Goal: Use online tool/utility: Utilize a website feature to perform a specific function

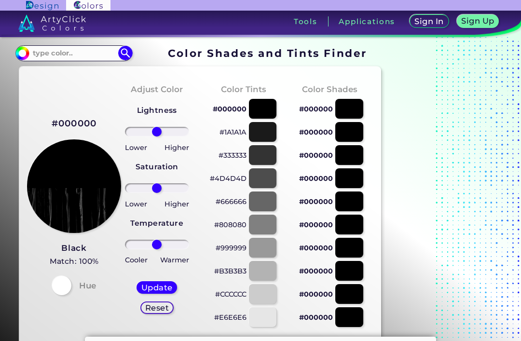
click at [82, 55] on input at bounding box center [74, 53] width 90 height 13
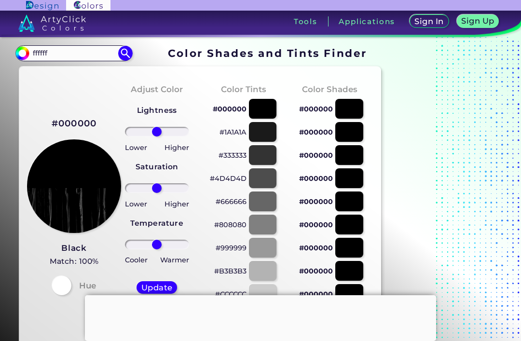
type input "ffffff"
type input "#000000"
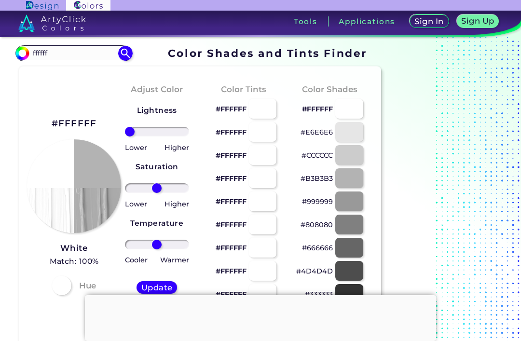
type input "-100"
click at [154, 290] on h5 "Update" at bounding box center [157, 287] width 28 height 7
type input "#b3b3b3"
type input "0"
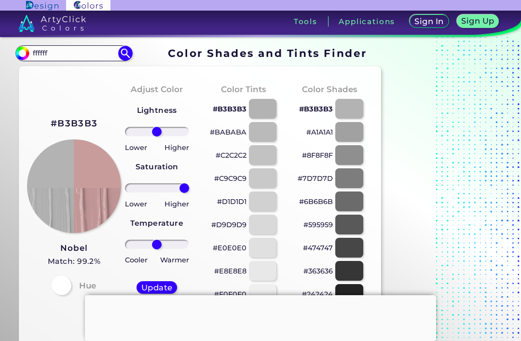
type input "100"
click at [163, 287] on h5 "Update" at bounding box center [157, 287] width 28 height 7
type input "#c99c9c"
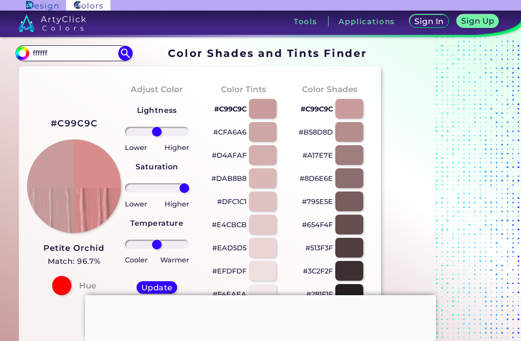
type input "100"
click at [162, 291] on h5 "Update" at bounding box center [157, 287] width 28 height 7
type input "#d98c8c"
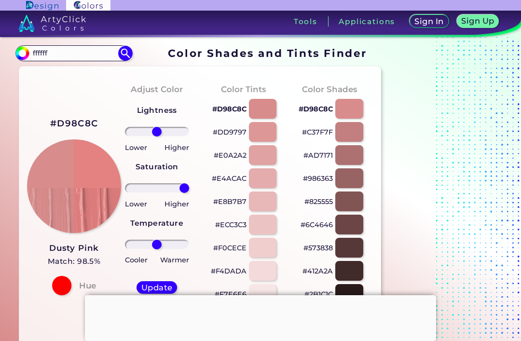
type input "100"
click at [160, 287] on h5 "Update" at bounding box center [156, 288] width 29 height 8
type input "#e48181"
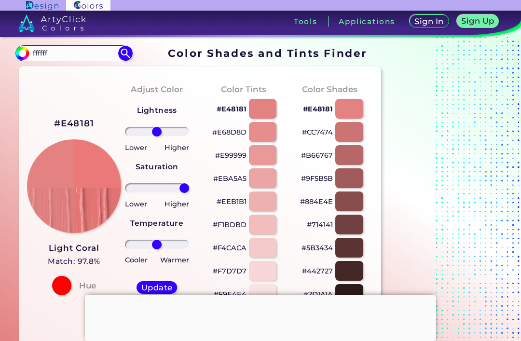
type input "100"
click at [163, 290] on h5 "Update" at bounding box center [157, 287] width 28 height 7
type input "#ec7979"
type input "100"
click at [159, 291] on h5 "Update" at bounding box center [157, 287] width 28 height 7
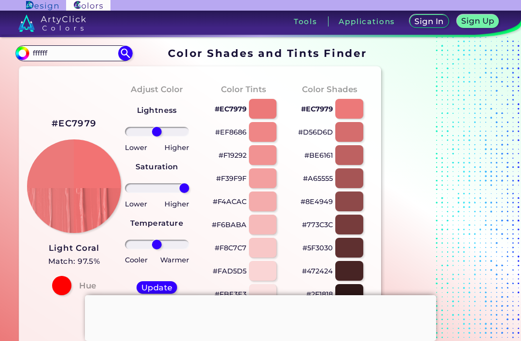
type input "#f27373"
type input "100"
click at [161, 287] on h5 "Update" at bounding box center [157, 287] width 28 height 7
type input "#f66f6f"
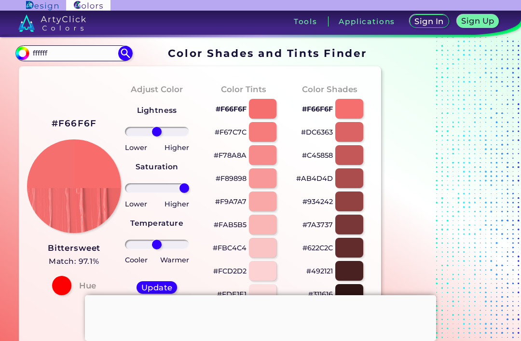
type input "100"
click at [158, 290] on h5 "Update" at bounding box center [157, 287] width 28 height 7
type input "#f96c6c"
type input "100"
click at [162, 291] on h5 "Update" at bounding box center [157, 287] width 28 height 7
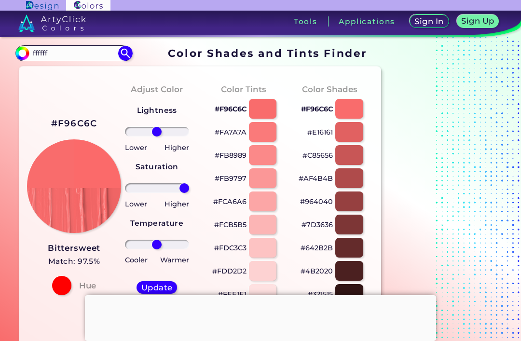
type input "#fb6a6a"
type input "100"
click at [162, 293] on div "Update" at bounding box center [156, 288] width 37 height 12
type input "#fc6969"
type input "100"
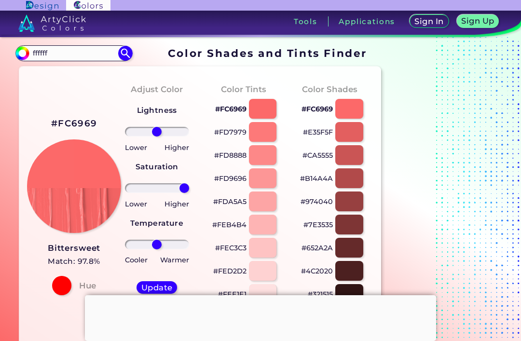
click at [159, 295] on div at bounding box center [260, 295] width 351 height 0
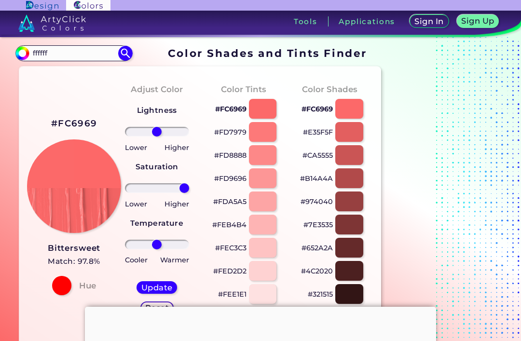
click at [161, 288] on h5 "Update" at bounding box center [157, 287] width 28 height 7
type input "#fd6868"
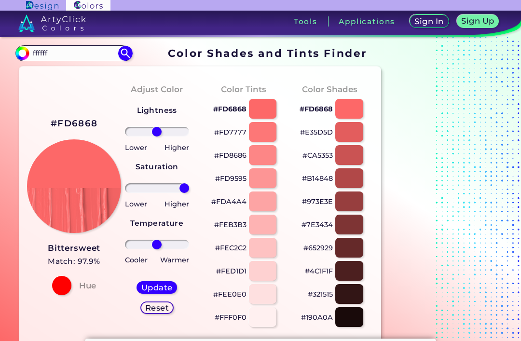
type input "100"
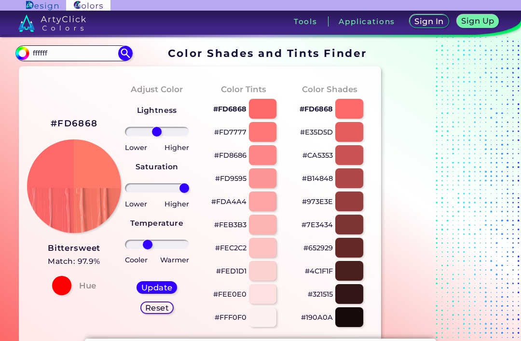
type input "-35"
click at [161, 289] on h5 "Update" at bounding box center [157, 287] width 28 height 7
type input "#fd7968"
type input "0"
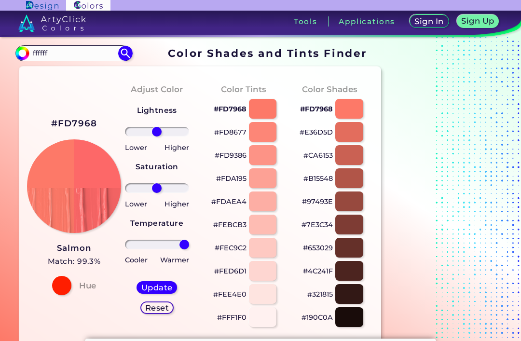
type input "100"
click at [161, 286] on h5 "Update" at bounding box center [157, 287] width 28 height 7
type input "#fd6868"
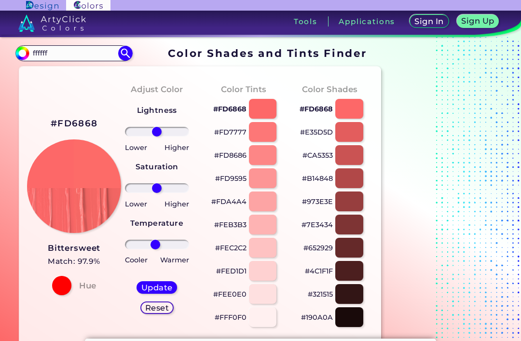
type input "-6"
click at [163, 287] on h5 "Update" at bounding box center [157, 287] width 28 height 7
type input "#fd6b68"
type input "-11"
click at [163, 291] on h5 "Update" at bounding box center [157, 287] width 28 height 7
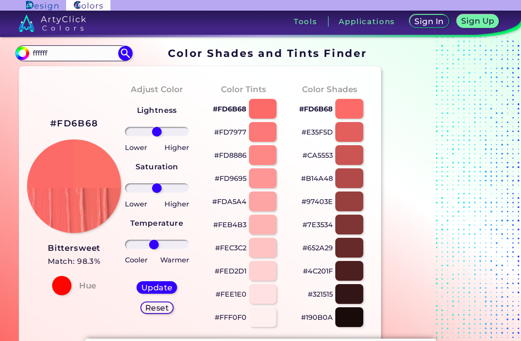
type input "#fd7068"
type input "-13"
click at [159, 284] on h5 "Update" at bounding box center [157, 287] width 28 height 7
type input "#fd7668"
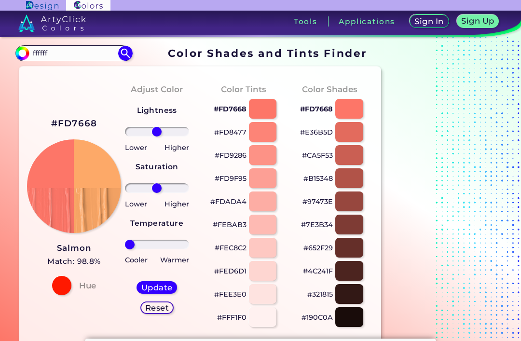
type input "-100"
click at [147, 284] on h5 "Update" at bounding box center [157, 287] width 28 height 7
type input "#fda968"
type input "0"
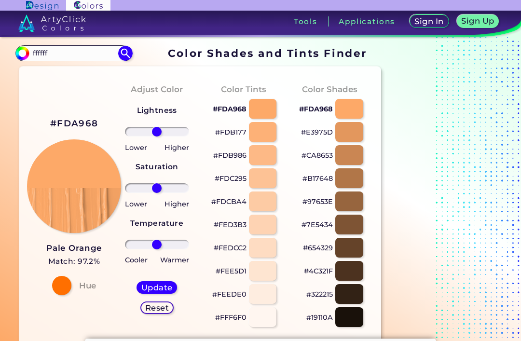
click at [84, 50] on input "ffffff" at bounding box center [74, 53] width 90 height 13
type input "#000000"
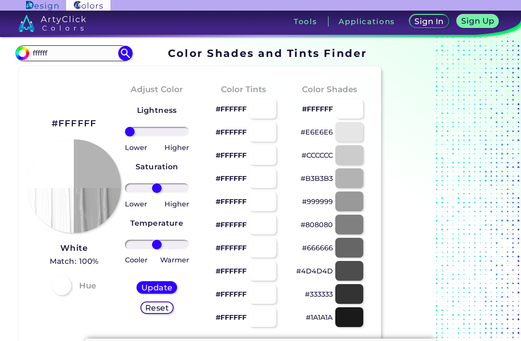
type input "-100"
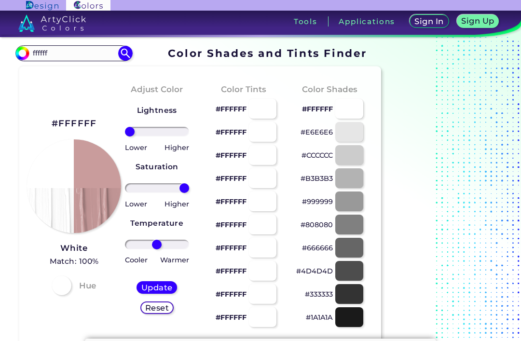
type input "100"
click at [154, 287] on h5 "Update" at bounding box center [157, 287] width 28 height 7
type input "#c99c9c"
type input "0"
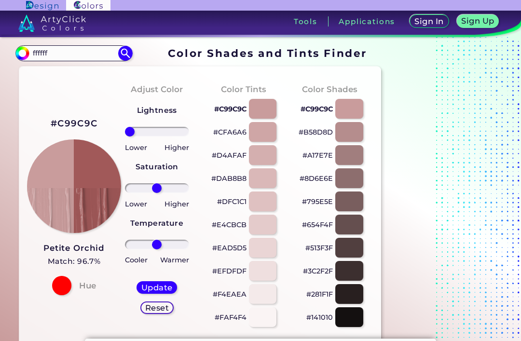
type input "-100"
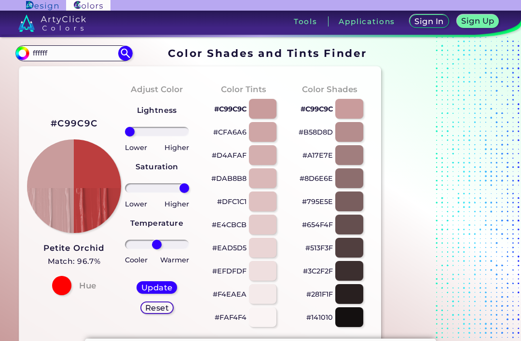
type input "100"
click at [164, 290] on h5 "Update" at bounding box center [157, 287] width 28 height 7
type input "#bc3e3e"
type input "0"
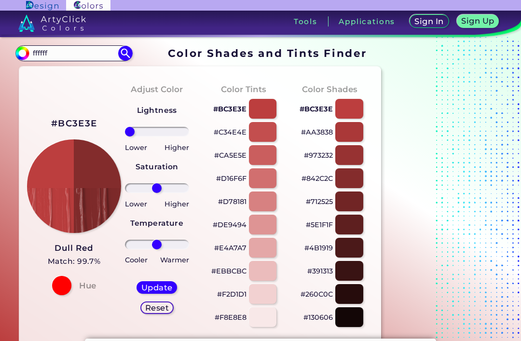
type input "-100"
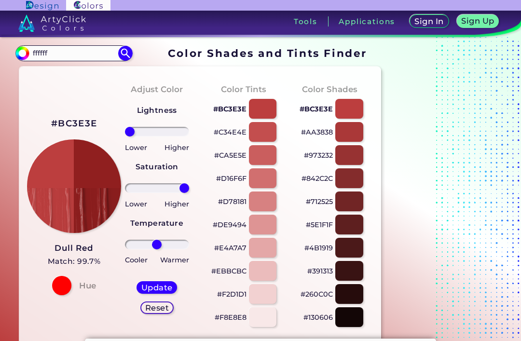
type input "100"
click at [164, 288] on h5 "Update" at bounding box center [157, 288] width 32 height 8
type input "#901f1f"
type input "0"
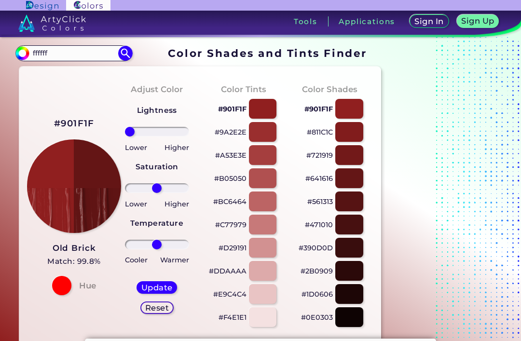
type input "-100"
type input "100"
click at [164, 289] on h5 "Update" at bounding box center [157, 287] width 28 height 7
type input "#6b0f0f"
type input "0"
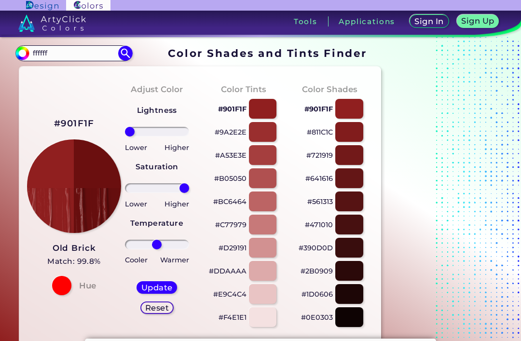
type input "0"
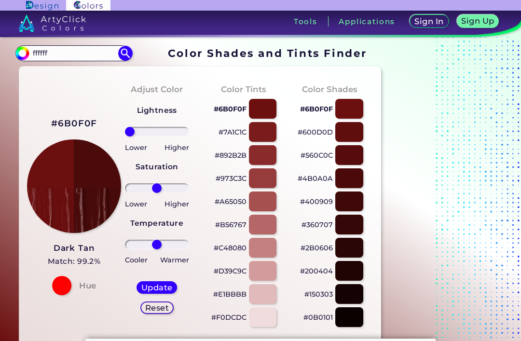
type input "-100"
type input "100"
click at [164, 291] on h5 "Update" at bounding box center [157, 287] width 28 height 7
type input "#4e0707"
type input "0"
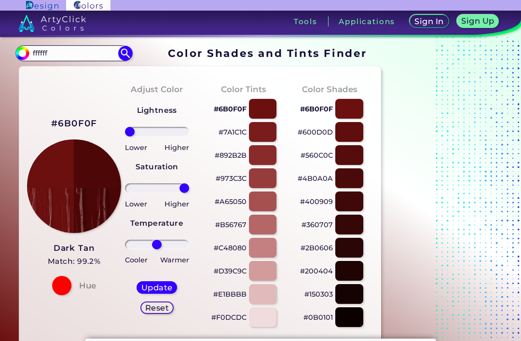
type input "0"
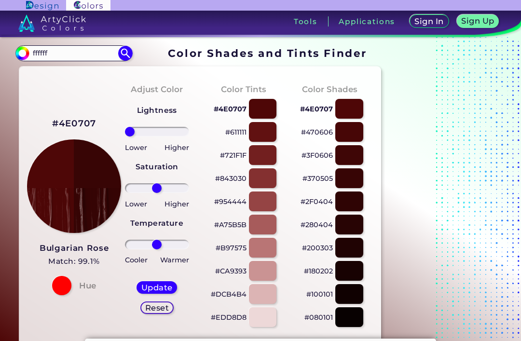
type input "-100"
type input "100"
click at [163, 288] on h5 "Update" at bounding box center [156, 287] width 29 height 7
type input "#390303"
type input "0"
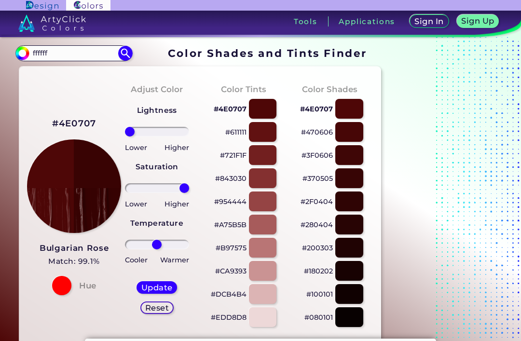
type input "0"
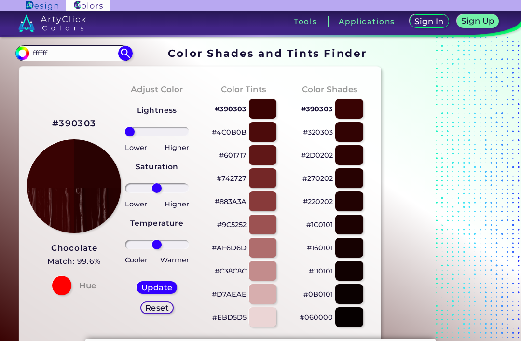
type input "-100"
type input "100"
click at [165, 291] on h5 "Update" at bounding box center [156, 287] width 29 height 7
type input "#290101"
type input "0"
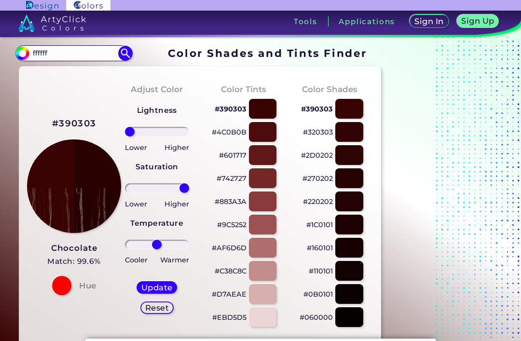
type input "0"
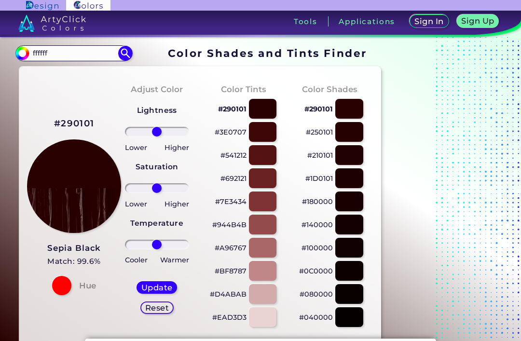
click at [91, 55] on input "ffffff" at bounding box center [74, 53] width 90 height 13
type input "f"
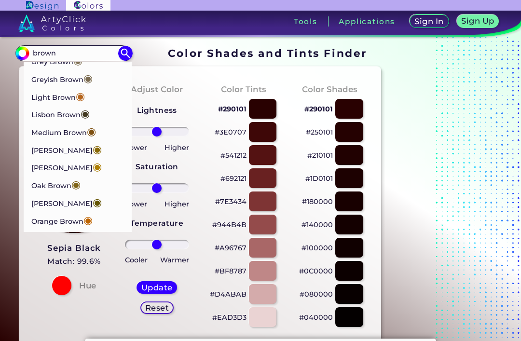
scroll to position [682, 0]
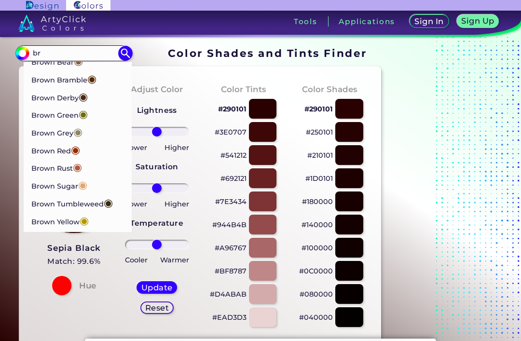
type input "b"
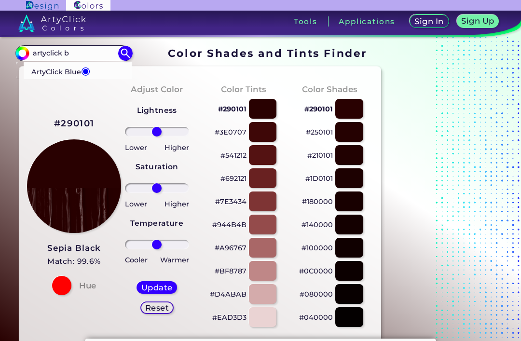
scroll to position [0, 0]
click at [67, 55] on input "artyclick brown" at bounding box center [74, 53] width 90 height 13
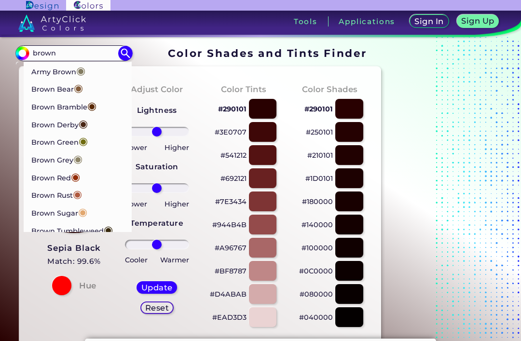
click at [77, 54] on input "brown" at bounding box center [74, 53] width 90 height 13
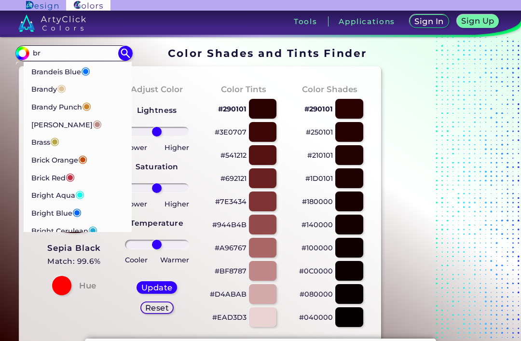
type input "b"
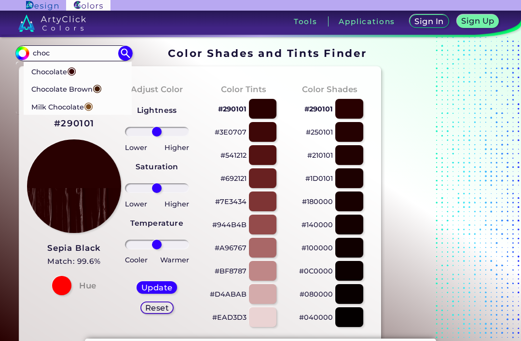
type input "choc"
click at [91, 85] on p "Chocolate Brown ◉" at bounding box center [66, 88] width 70 height 18
type input "#411900"
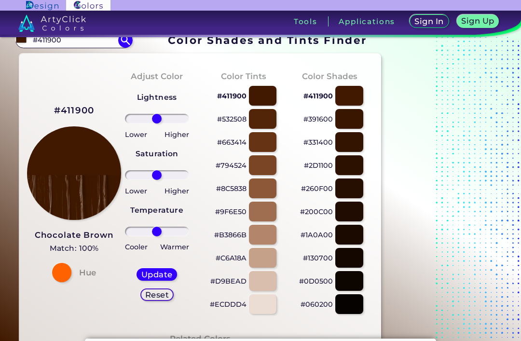
scroll to position [20, 0]
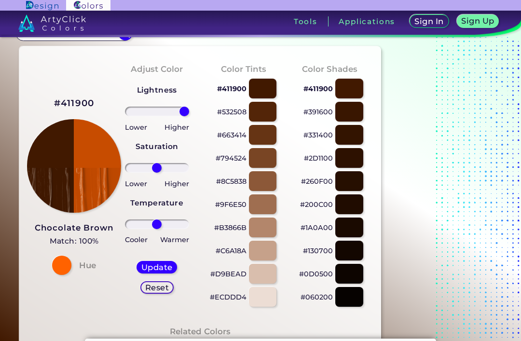
type input "100"
click at [156, 271] on h5 "Update" at bounding box center [156, 266] width 29 height 7
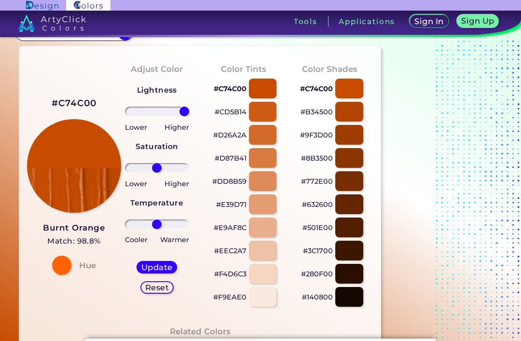
type input "#c74c00"
type input "0"
type input "100"
click at [163, 270] on h5 "Update" at bounding box center [157, 266] width 28 height 7
type input "#c74c00"
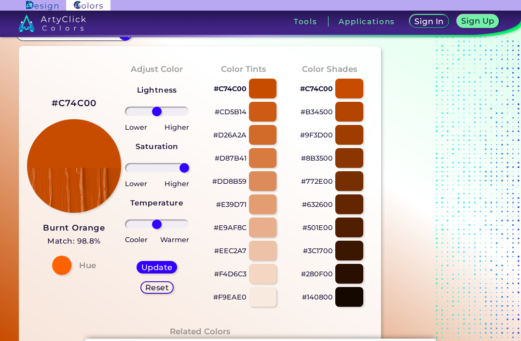
type input "0"
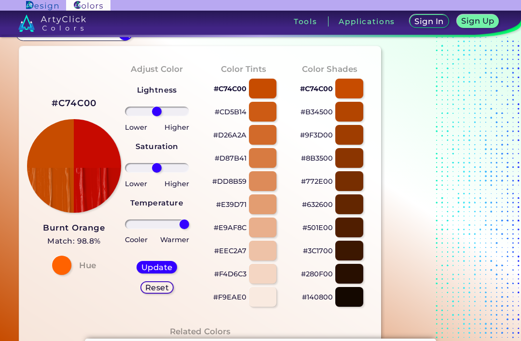
type input "100"
click at [154, 271] on h5 "Update" at bounding box center [157, 267] width 28 height 7
type input "#c70a00"
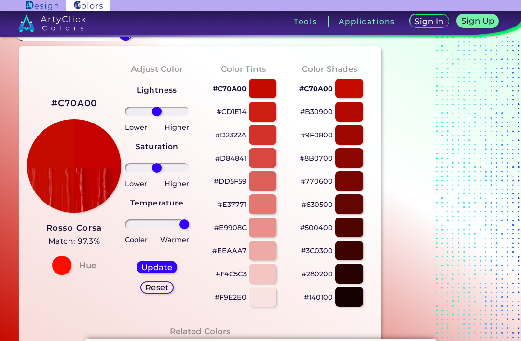
type input "100"
click at [158, 273] on div "Update" at bounding box center [156, 267] width 39 height 12
type input "#c70000"
type input "0"
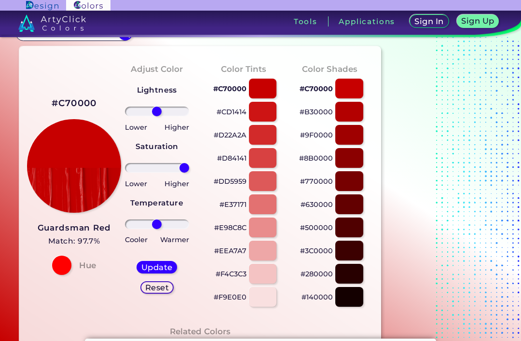
type input "100"
click at [156, 269] on h5 "Update" at bounding box center [157, 267] width 28 height 7
type input "#c70000"
type input "0"
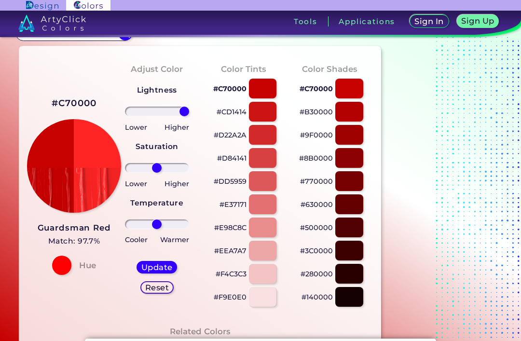
type input "100"
click at [156, 271] on h5 "Update" at bounding box center [157, 267] width 30 height 8
type input "#ff2525"
type input "0"
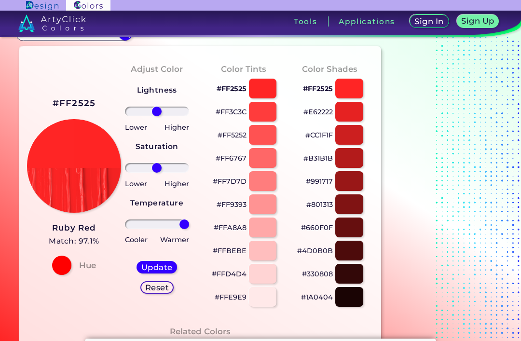
type input "100"
click at [161, 273] on div "Update" at bounding box center [156, 267] width 39 height 12
type input "#ff2424"
type input "0"
type input "100"
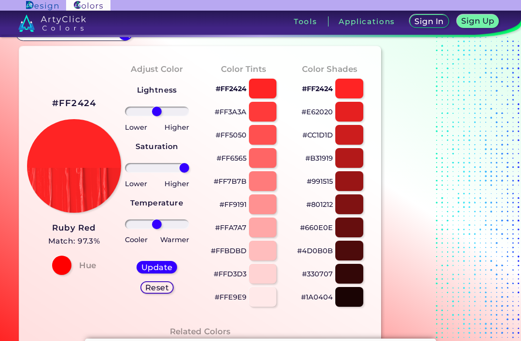
click at [163, 270] on h5 "Update" at bounding box center [157, 267] width 30 height 8
type input "#ff2424"
type input "0"
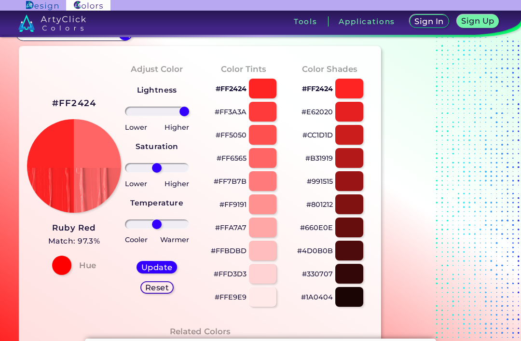
type input "100"
click at [160, 267] on h5 "Update" at bounding box center [157, 267] width 28 height 7
type input "#ff6565"
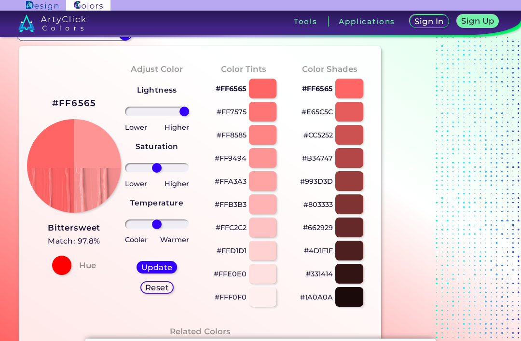
type input "100"
click at [161, 270] on h5 "Update" at bounding box center [156, 266] width 29 height 7
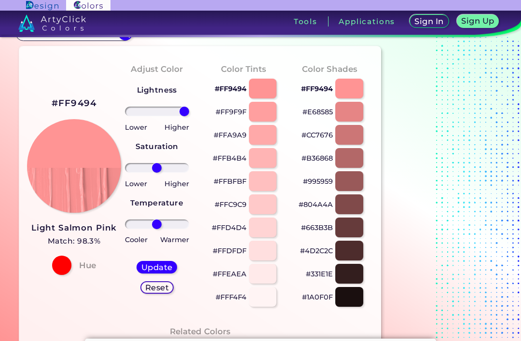
type input "#ff9494"
type input "0"
type input "100"
click at [161, 269] on h5 "Update" at bounding box center [157, 267] width 28 height 7
type input "#ff9494"
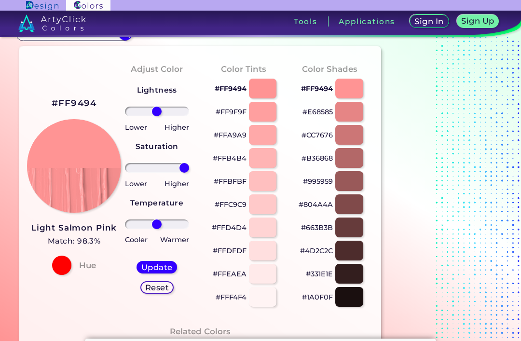
type input "0"
type input "100"
click at [157, 269] on h5 "Update" at bounding box center [157, 267] width 28 height 7
type input "#ff9494"
type input "0"
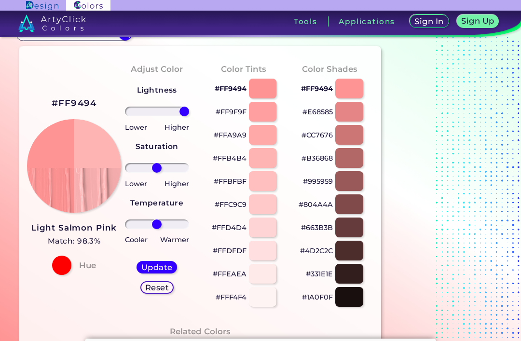
type input "100"
click at [164, 269] on h5 "Update" at bounding box center [157, 267] width 30 height 8
type input "#ffb4b4"
type input "0"
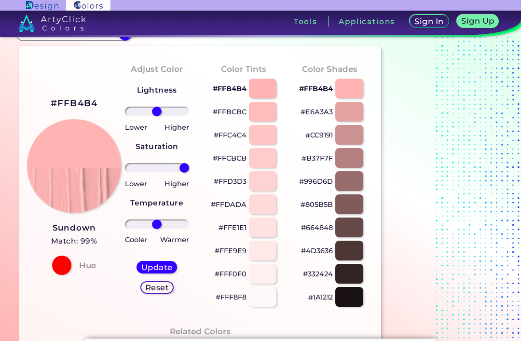
type input "100"
click at [163, 268] on h5 "Update" at bounding box center [156, 266] width 29 height 7
type input "#ffb3b3"
type input "0"
type input "100"
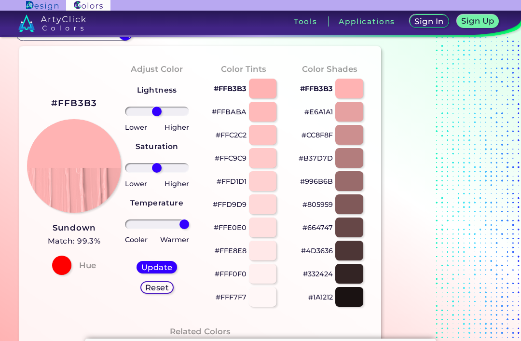
click at [163, 270] on h5 "Update" at bounding box center [157, 267] width 28 height 7
type input "#ffb3b3"
type input "100"
click at [164, 267] on h5 "Update" at bounding box center [157, 267] width 28 height 7
type input "#ffb3b3"
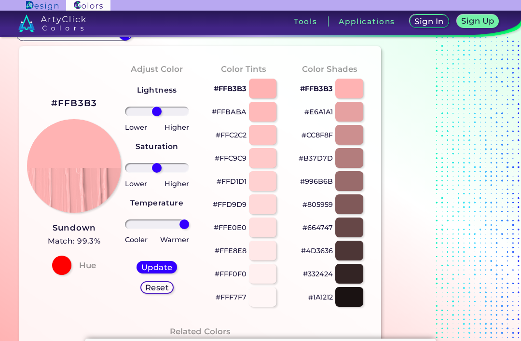
type input "0"
type input "100"
click at [164, 269] on h5 "Update" at bounding box center [156, 266] width 29 height 7
type input "#ffb3b3"
type input "0"
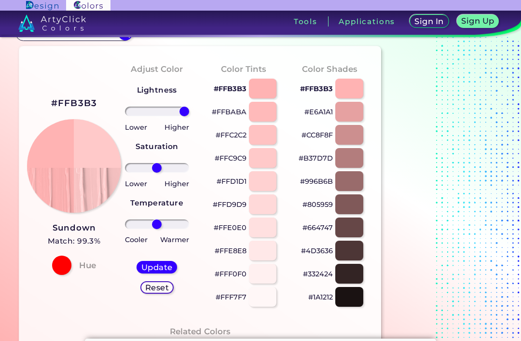
type input "100"
click at [162, 264] on h5 "Update" at bounding box center [156, 266] width 29 height 7
type input "#ffc9c9"
type input "0"
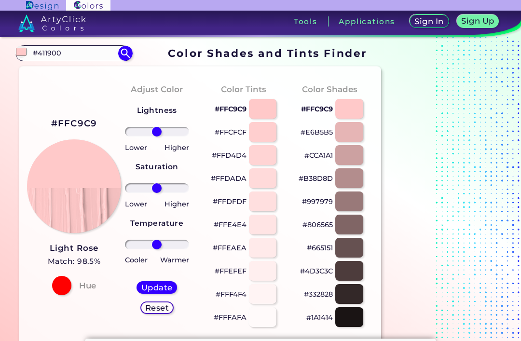
click at [96, 51] on input "#411900" at bounding box center [74, 53] width 90 height 13
type input "#"
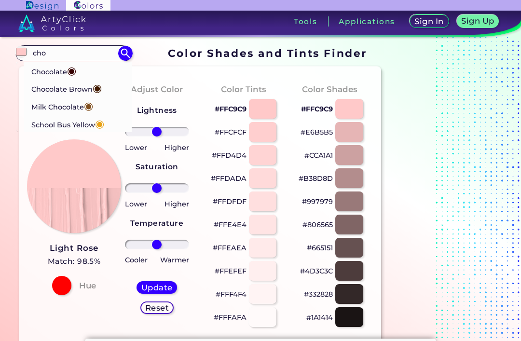
type input "cho"
click at [81, 87] on p "Chocolate Brown ◉" at bounding box center [66, 88] width 70 height 18
type input "#411900"
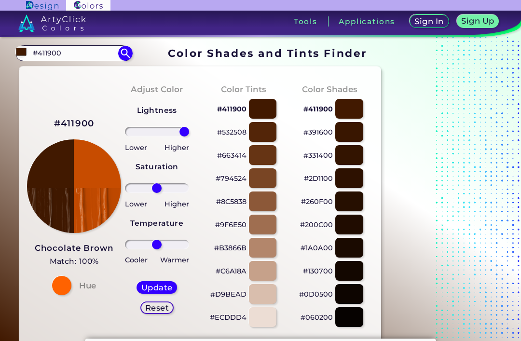
type input "100"
click at [163, 288] on h5 "Update" at bounding box center [156, 288] width 31 height 8
type input "#c74c00"
type input "0"
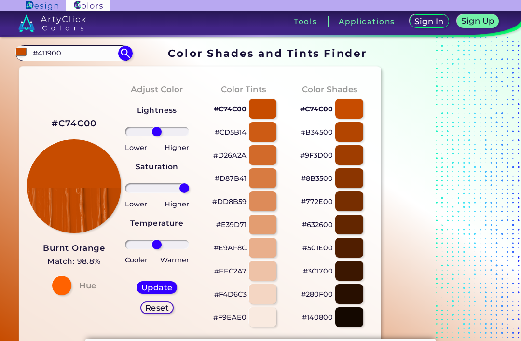
type input "100"
click at [163, 288] on h5 "Update" at bounding box center [157, 287] width 28 height 7
type input "#c74c00"
type input "0"
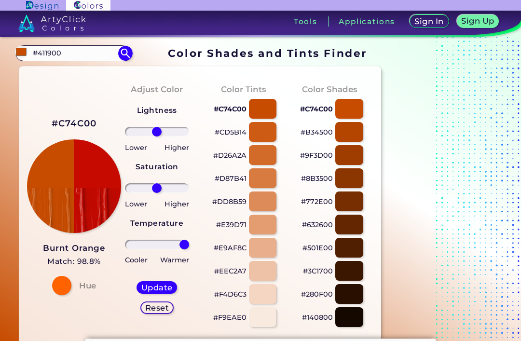
type input "100"
click at [161, 289] on h5 "Update" at bounding box center [157, 287] width 28 height 7
type input "#c70a00"
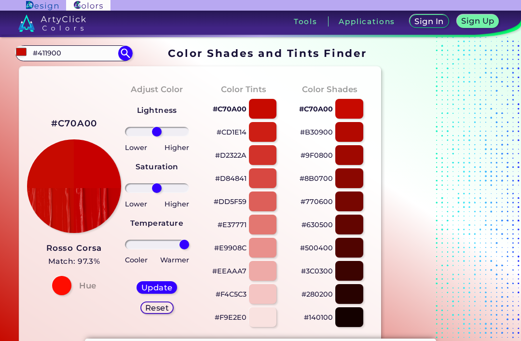
type input "100"
click at [162, 287] on h5 "Update" at bounding box center [157, 288] width 30 height 8
type input "#c70000"
type input "0"
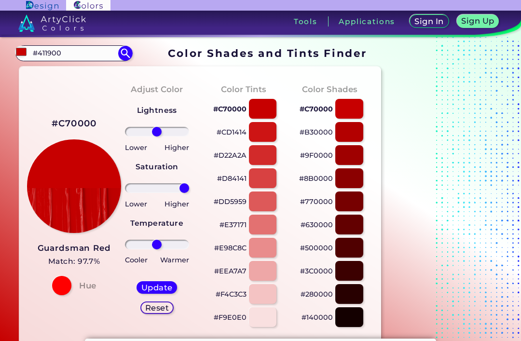
type input "100"
click at [160, 289] on h5 "Update" at bounding box center [157, 287] width 28 height 7
type input "#c70000"
type input "0"
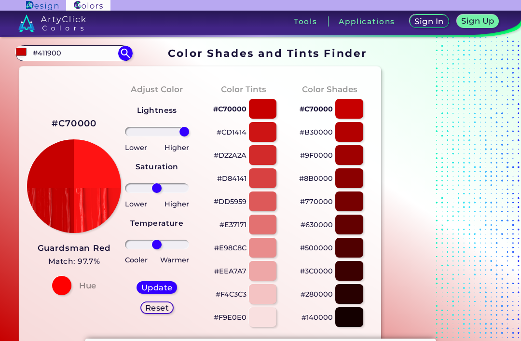
type input "100"
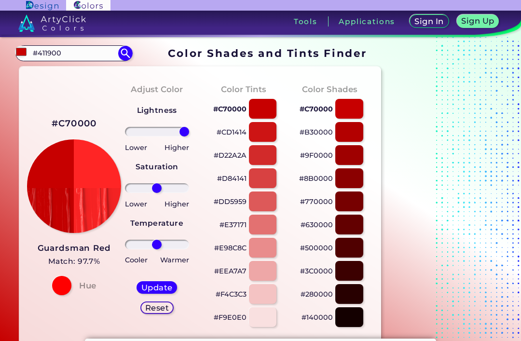
click at [163, 290] on h5 "Update" at bounding box center [157, 287] width 28 height 7
type input "#ff2525"
type input "0"
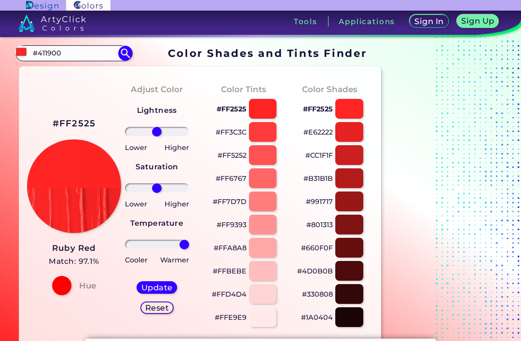
type input "100"
click at [160, 290] on h5 "Update" at bounding box center [156, 287] width 29 height 7
type input "#ff2424"
type input "0"
type input "100"
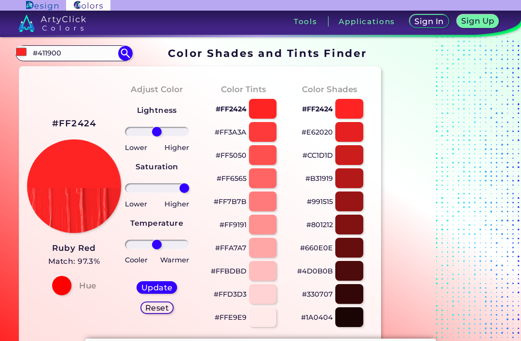
click at [159, 290] on h5 "Update" at bounding box center [157, 287] width 28 height 7
type input "#ff2424"
type input "0"
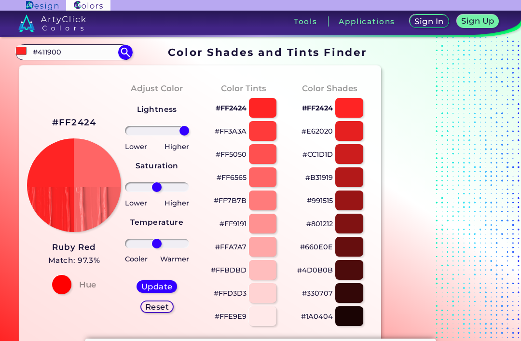
type input "100"
click at [163, 287] on h5 "Update" at bounding box center [157, 286] width 28 height 7
type input "#ff6565"
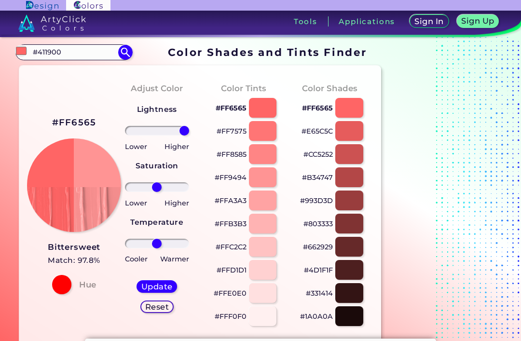
type input "100"
click at [161, 287] on h5 "Update" at bounding box center [157, 286] width 28 height 7
type input "#ff9494"
type input "0"
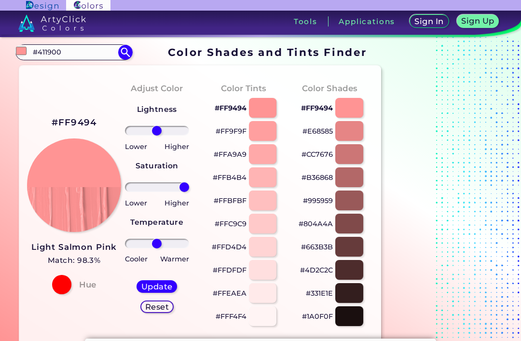
type input "100"
click at [160, 287] on h5 "Update" at bounding box center [157, 286] width 28 height 7
type input "#ff9494"
type input "0"
type input "100"
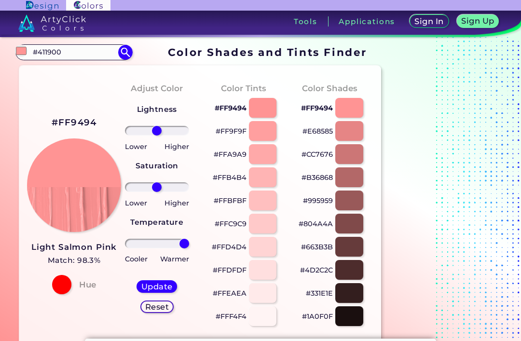
click at [161, 287] on h5 "Update" at bounding box center [157, 286] width 28 height 7
type input "#ff9494"
type input "0"
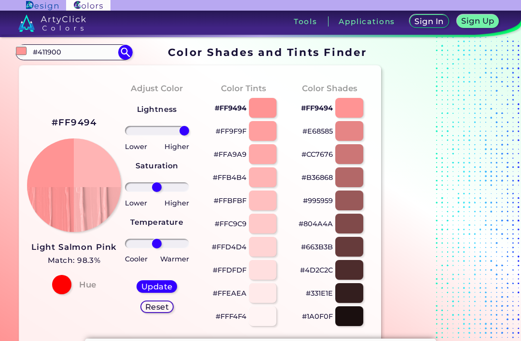
type input "100"
click at [160, 288] on h5 "Update" at bounding box center [157, 286] width 28 height 7
type input "#ffb4b4"
type input "0"
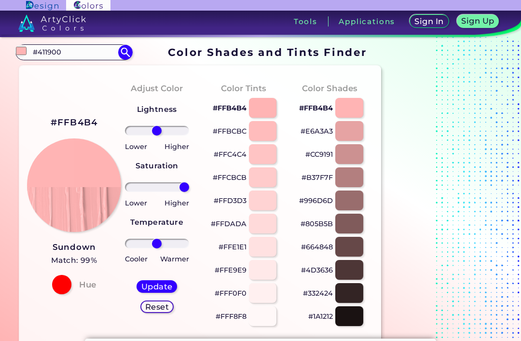
type input "100"
click at [164, 289] on h5 "Update" at bounding box center [157, 286] width 28 height 7
type input "#ffb3b3"
type input "0"
type input "100"
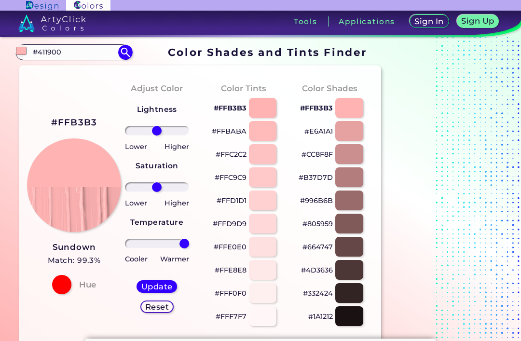
click at [161, 289] on h5 "Update" at bounding box center [157, 286] width 28 height 7
type input "#ffb3b3"
type input "100"
click at [164, 287] on h5 "Update" at bounding box center [157, 286] width 28 height 7
type input "#ffb3b3"
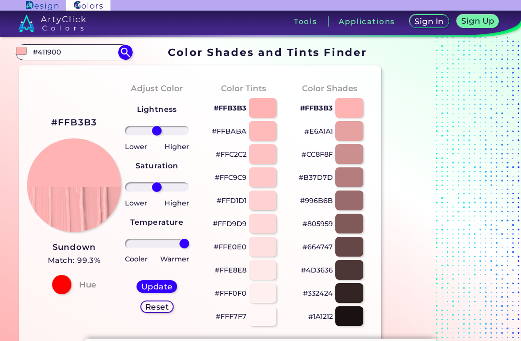
type input "0"
type input "100"
click at [164, 290] on h5 "Update" at bounding box center [157, 286] width 28 height 7
type input "#ffb3b3"
type input "0"
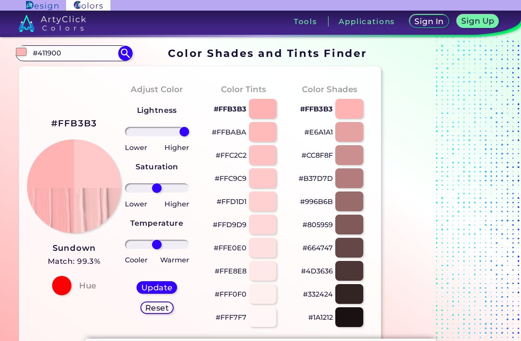
type input "100"
click at [163, 289] on h5 "Update" at bounding box center [157, 287] width 28 height 7
type input "#ffc9c9"
type input "0"
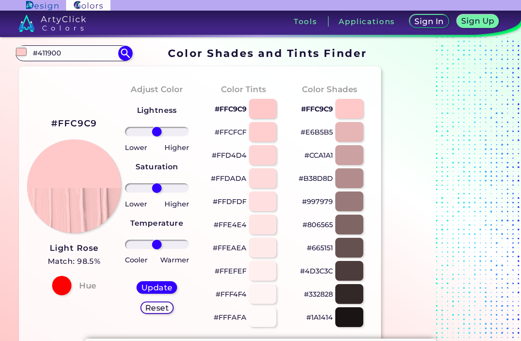
click at [97, 57] on input "#411900" at bounding box center [74, 53] width 90 height 13
type input "#"
type input "choc"
click at [85, 91] on p "Chocolate Brown ◉" at bounding box center [66, 88] width 70 height 18
type input "#411900"
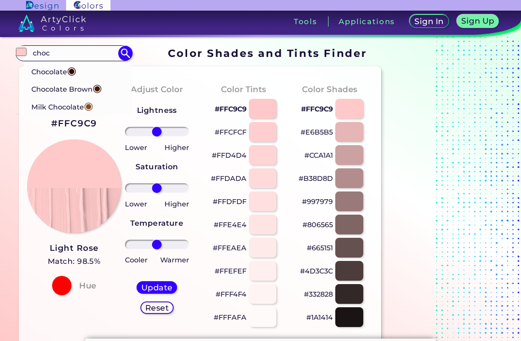
type input "#411900"
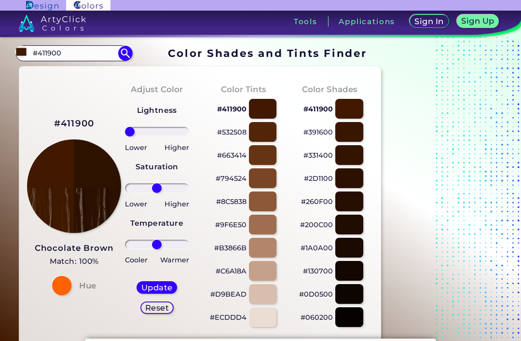
type input "-100"
click at [155, 291] on h5 "Update" at bounding box center [157, 287] width 28 height 7
type input "#2e1200"
type input "0"
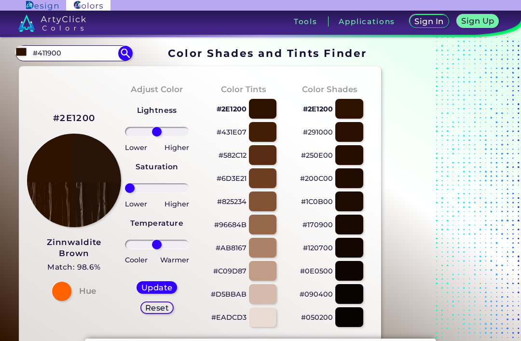
type input "-100"
click at [158, 291] on h5 "Update" at bounding box center [157, 287] width 28 height 7
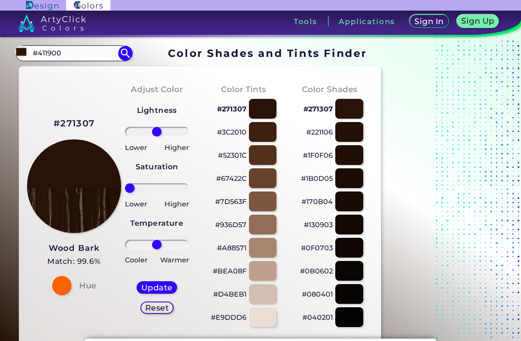
type input "#271307"
type input "0"
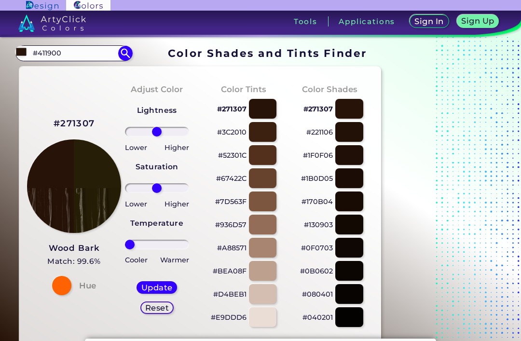
type input "-100"
click at [152, 288] on h5 "Update" at bounding box center [156, 287] width 29 height 7
type input "#271e07"
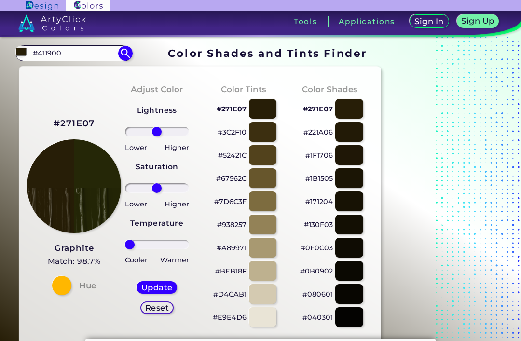
click at [154, 288] on h5 "Update" at bounding box center [157, 287] width 28 height 7
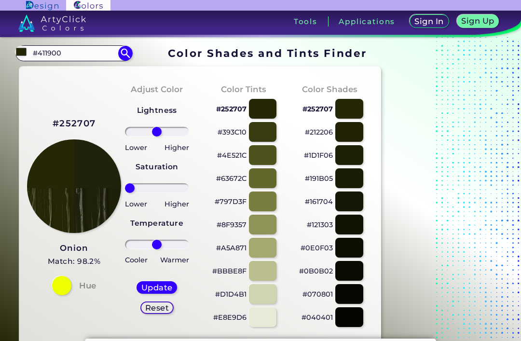
click at [156, 288] on h5 "Update" at bounding box center [157, 287] width 28 height 7
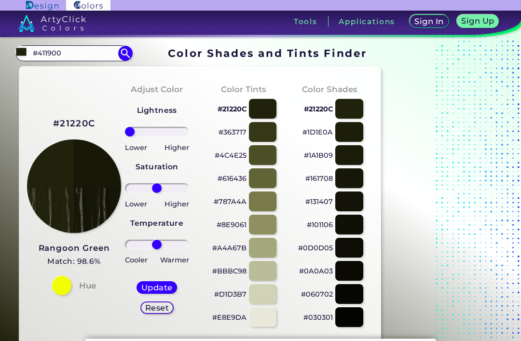
click at [159, 293] on div "Update" at bounding box center [156, 288] width 37 height 12
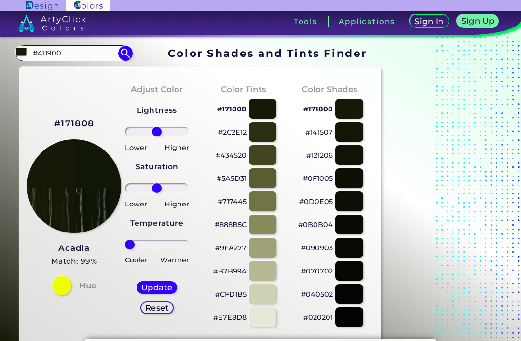
click at [155, 289] on h5 "Update" at bounding box center [156, 287] width 29 height 7
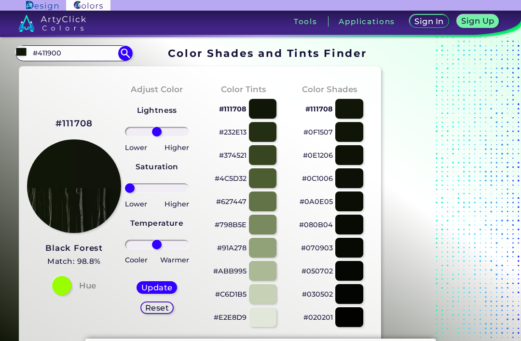
click at [153, 288] on h5 "Update" at bounding box center [156, 287] width 29 height 7
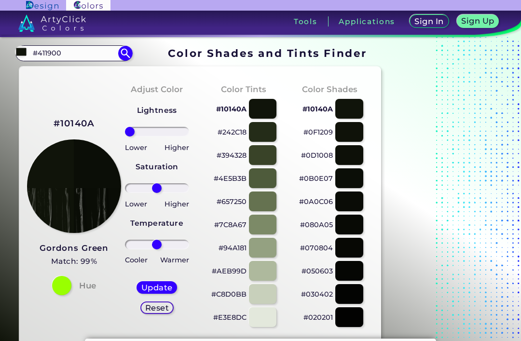
click at [154, 291] on h5 "Update" at bounding box center [157, 287] width 28 height 7
click at [159, 291] on h5 "Update" at bounding box center [157, 287] width 28 height 7
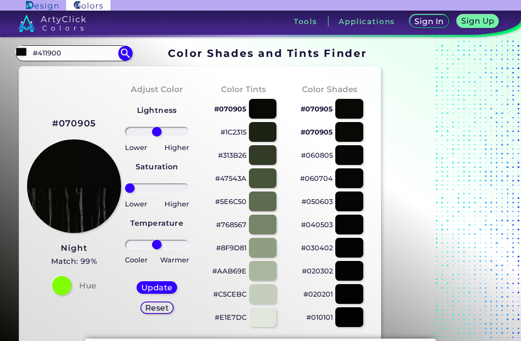
click at [155, 289] on h5 "Update" at bounding box center [157, 287] width 28 height 7
click at [151, 289] on h5 "Update" at bounding box center [157, 287] width 28 height 7
click at [153, 290] on h5 "Update" at bounding box center [156, 287] width 29 height 7
click at [158, 291] on h5 "Update" at bounding box center [157, 288] width 30 height 8
click at [157, 289] on h5 "Update" at bounding box center [157, 287] width 28 height 7
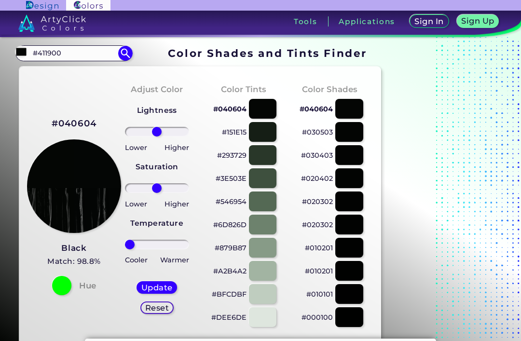
click at [154, 289] on h5 "Update" at bounding box center [157, 287] width 28 height 7
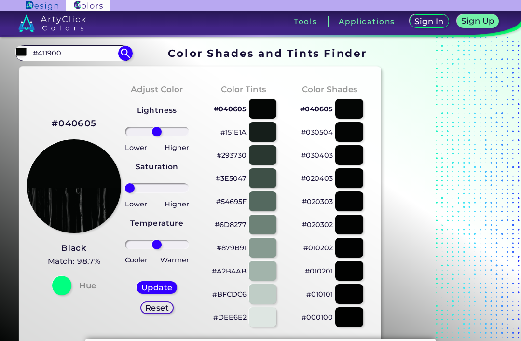
click at [153, 289] on h5 "Update" at bounding box center [157, 287] width 28 height 7
click at [157, 288] on h5 "Update" at bounding box center [157, 287] width 28 height 7
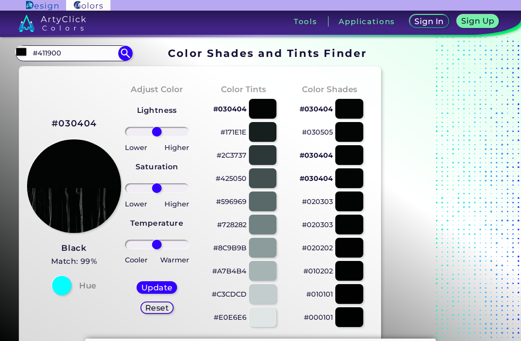
click at [81, 58] on input "#411900" at bounding box center [74, 53] width 90 height 13
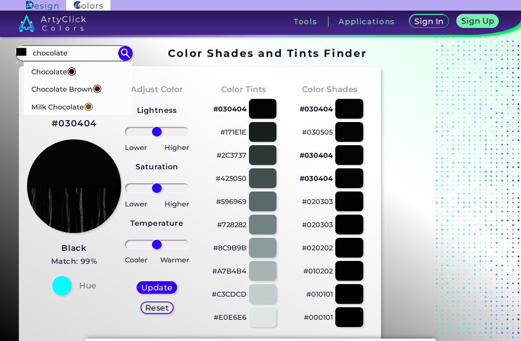
click at [88, 88] on p "Chocolate Brown ◉" at bounding box center [66, 88] width 70 height 18
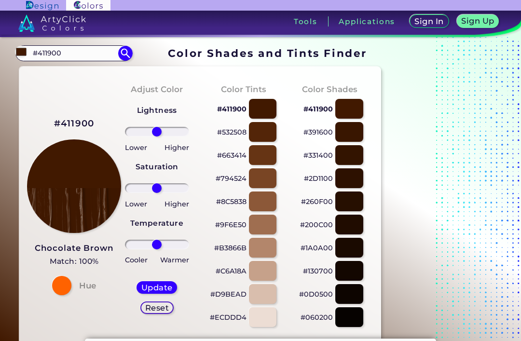
click at [81, 59] on input "#411900" at bounding box center [74, 53] width 90 height 13
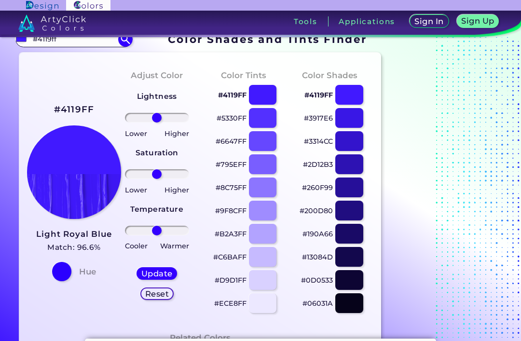
scroll to position [5, 0]
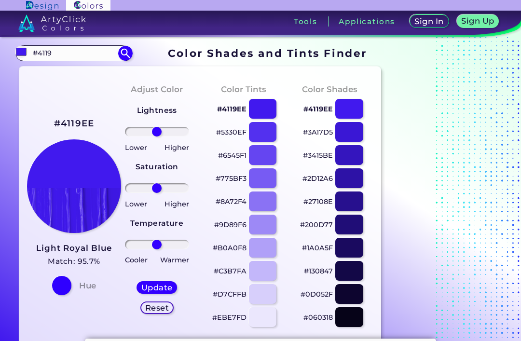
click at [76, 55] on input "#4119" at bounding box center [74, 53] width 90 height 13
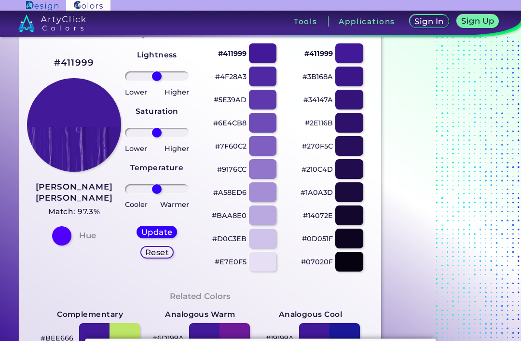
scroll to position [7, 0]
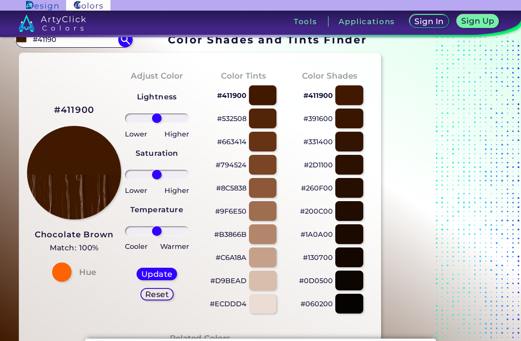
scroll to position [12, 0]
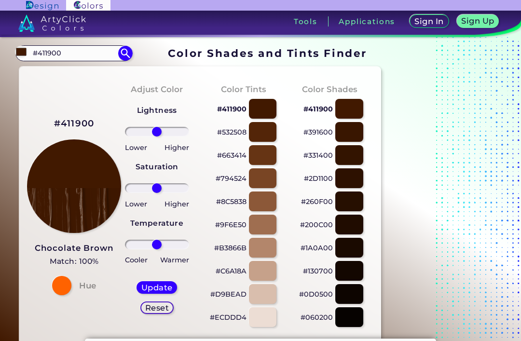
click at [74, 56] on input "#411900" at bounding box center [74, 53] width 90 height 13
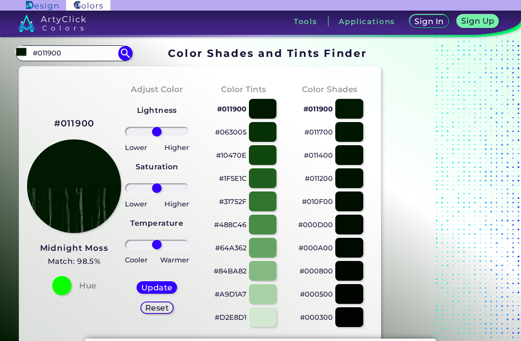
click at [69, 47] on input "#011900" at bounding box center [74, 53] width 90 height 13
click at [72, 58] on input "#011900" at bounding box center [74, 53] width 90 height 13
click at [82, 54] on input "#0ffffff" at bounding box center [74, 53] width 90 height 13
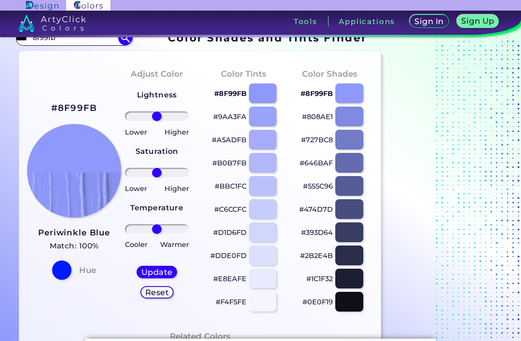
scroll to position [21, 0]
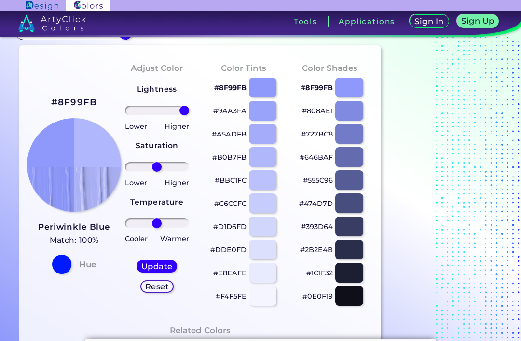
click at [164, 288] on h5 "Reset" at bounding box center [157, 286] width 22 height 7
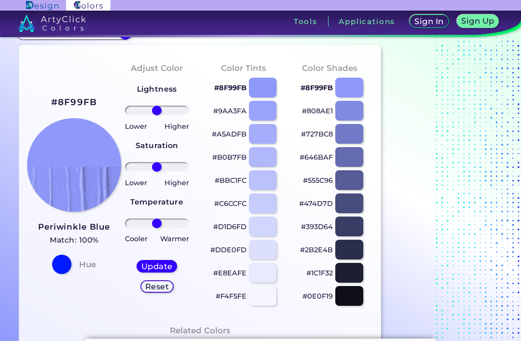
scroll to position [20, 0]
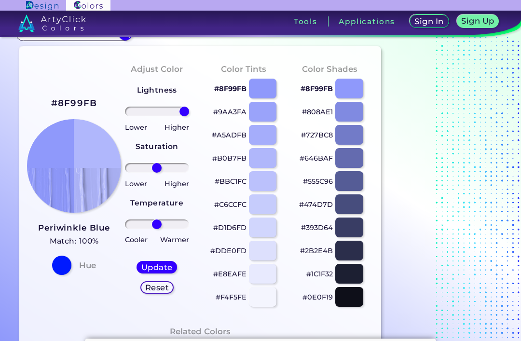
click at [165, 266] on h5 "Update" at bounding box center [157, 267] width 28 height 7
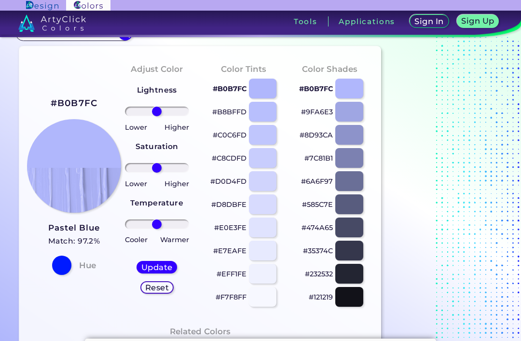
click at [167, 286] on h5 "Reset" at bounding box center [157, 287] width 22 height 7
click at [163, 288] on h5 "Reset" at bounding box center [157, 287] width 22 height 7
click at [163, 267] on h5 "Update" at bounding box center [157, 267] width 28 height 7
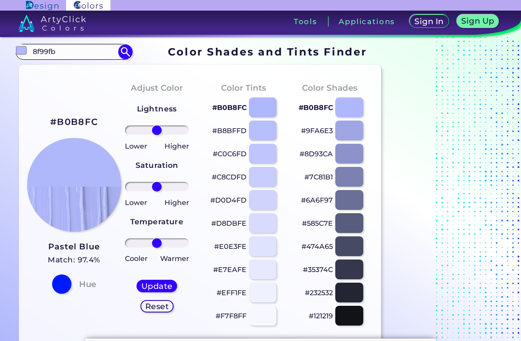
scroll to position [0, 0]
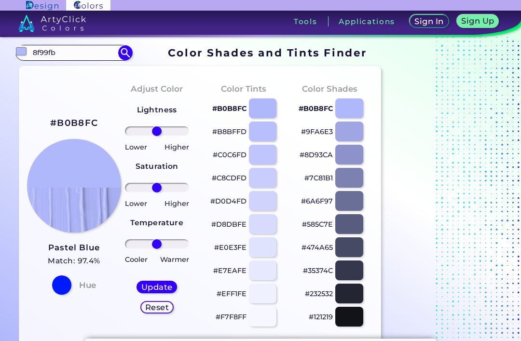
click at [78, 53] on input "8f99fb" at bounding box center [74, 52] width 90 height 13
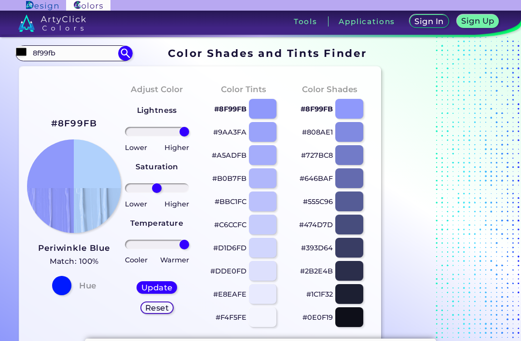
click at [85, 59] on input "8f99fb" at bounding box center [74, 53] width 90 height 13
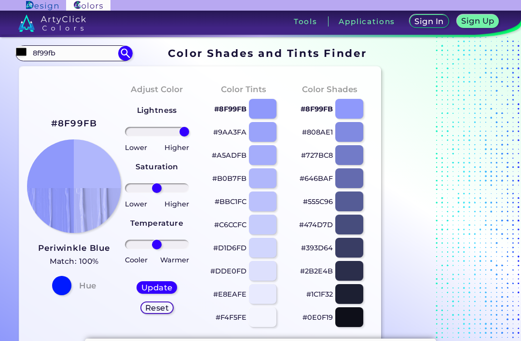
click at [154, 249] on input "range" at bounding box center [157, 245] width 64 height 10
click at [159, 246] on input "range" at bounding box center [157, 245] width 64 height 10
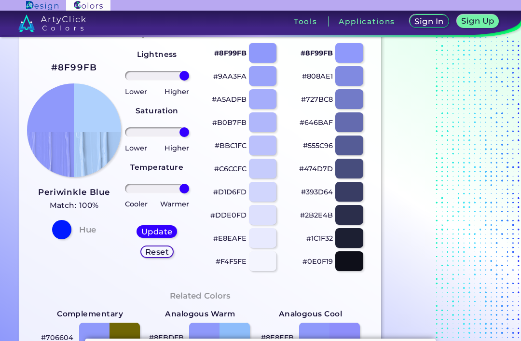
scroll to position [56, 0]
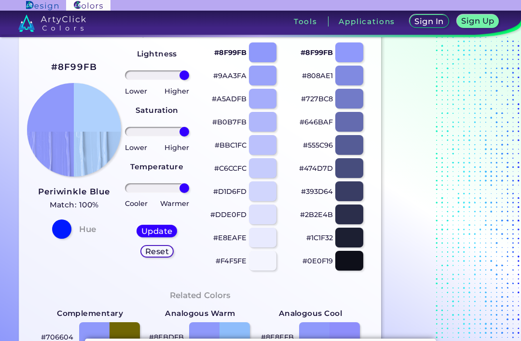
click at [164, 237] on div "Update" at bounding box center [156, 231] width 37 height 12
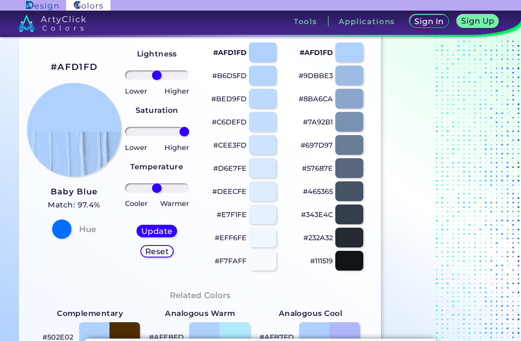
click at [164, 233] on h5 "Update" at bounding box center [157, 231] width 28 height 7
click at [161, 232] on h5 "Update" at bounding box center [157, 231] width 28 height 7
click at [164, 230] on h5 "Update" at bounding box center [157, 231] width 28 height 7
click at [169, 237] on div "Update" at bounding box center [156, 231] width 37 height 12
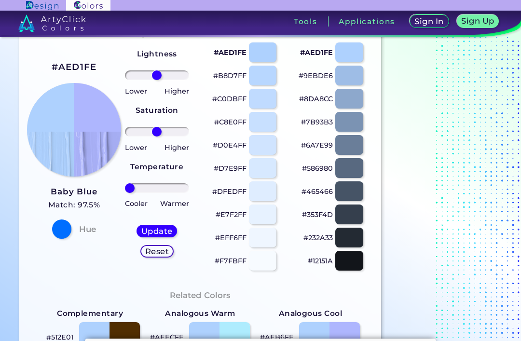
click at [160, 224] on div "Update Reset" at bounding box center [157, 241] width 56 height 48
click at [163, 231] on h5 "Update" at bounding box center [157, 231] width 28 height 7
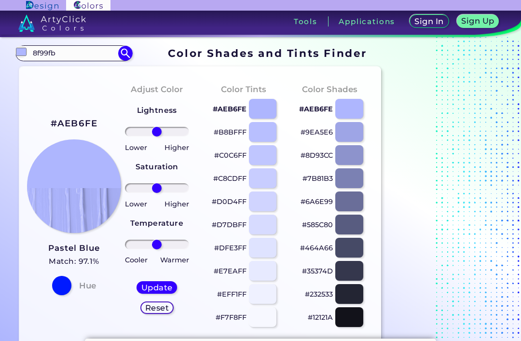
click at [86, 57] on input "8f99fb" at bounding box center [74, 53] width 90 height 13
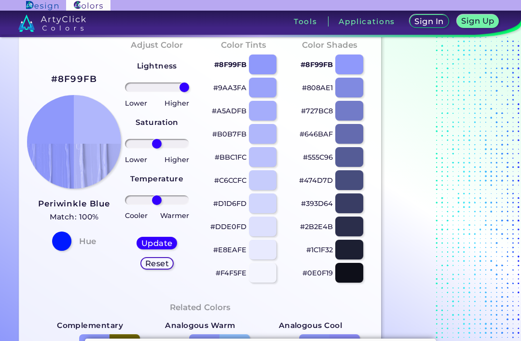
scroll to position [46, 0]
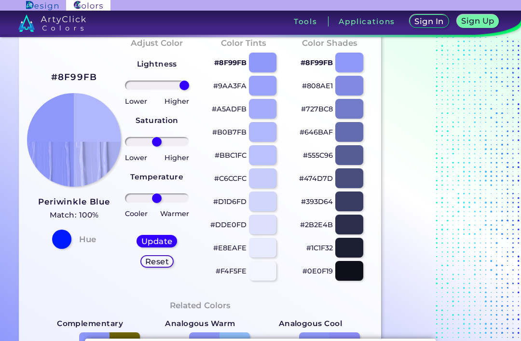
click at [166, 243] on h5 "Update" at bounding box center [157, 241] width 28 height 7
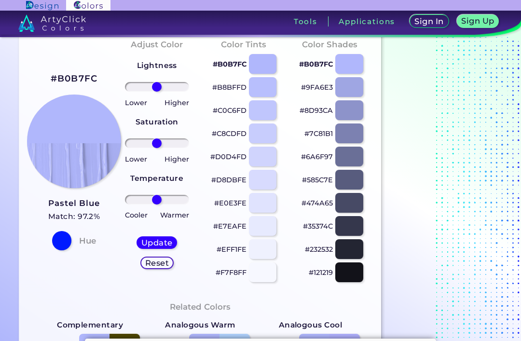
scroll to position [44, 0]
click at [167, 242] on h5 "Update" at bounding box center [157, 243] width 28 height 7
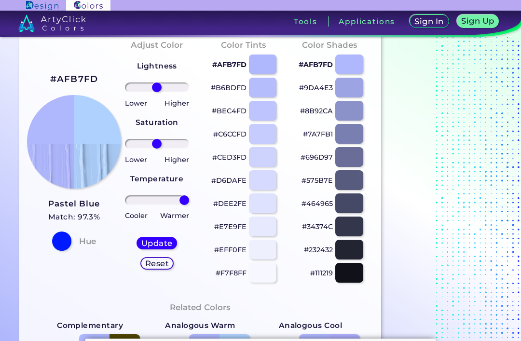
click at [166, 242] on h5 "Update" at bounding box center [157, 243] width 28 height 7
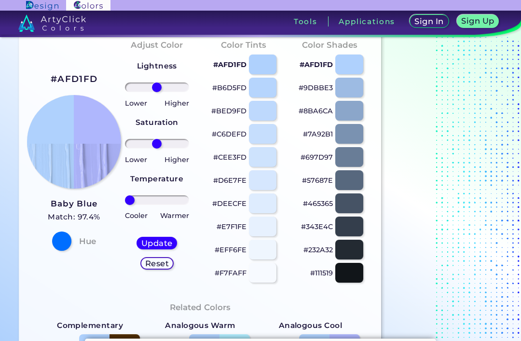
click at [160, 241] on h5 "Update" at bounding box center [157, 243] width 28 height 7
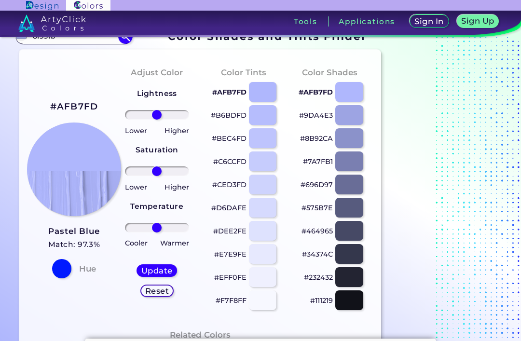
scroll to position [14, 0]
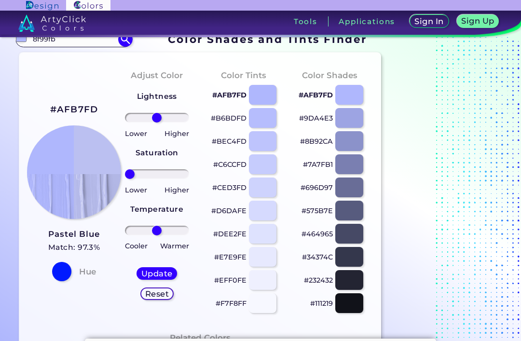
click at [162, 270] on h5 "Update" at bounding box center [157, 273] width 28 height 7
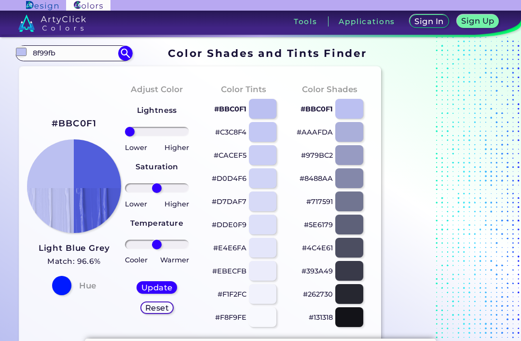
click at [161, 290] on h5 "Update" at bounding box center [157, 287] width 28 height 7
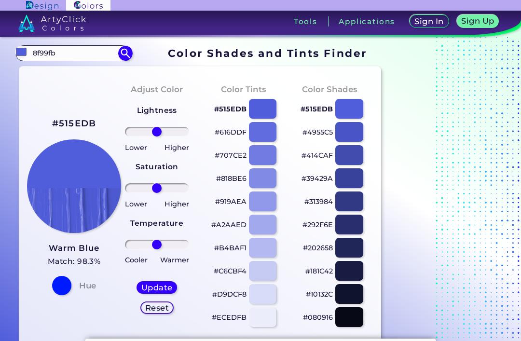
click at [84, 55] on input "8f99fb" at bounding box center [74, 53] width 90 height 13
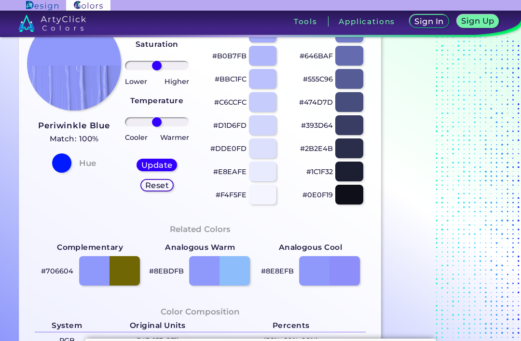
scroll to position [121, 0]
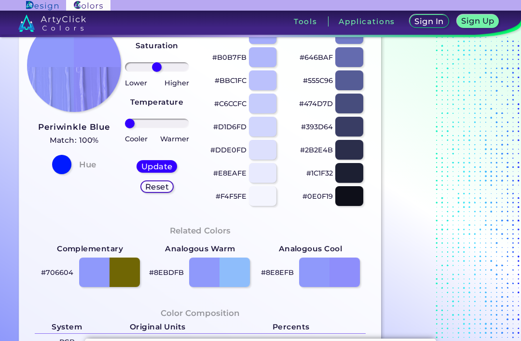
click at [152, 164] on h5 "Update" at bounding box center [157, 166] width 28 height 7
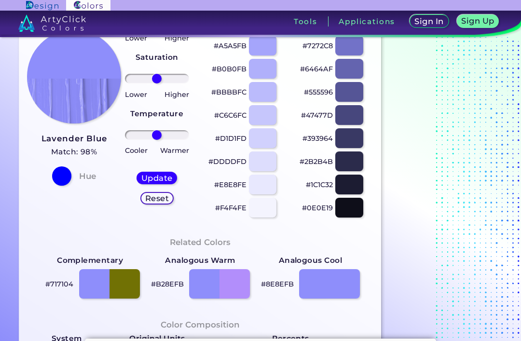
scroll to position [108, 0]
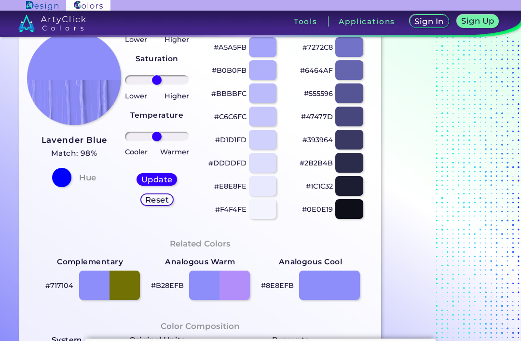
click at [95, 139] on h3 "Lavender Blue" at bounding box center [74, 141] width 66 height 12
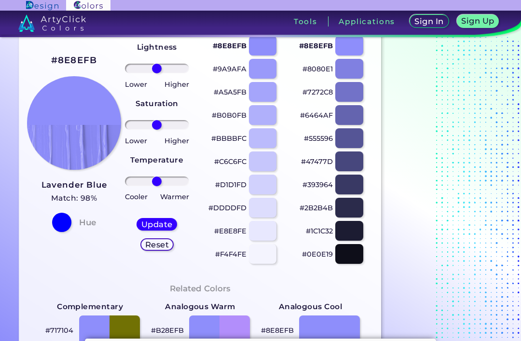
scroll to position [63, 0]
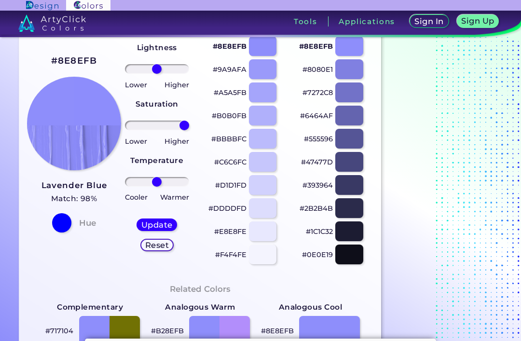
click at [157, 227] on h5 "Update" at bounding box center [157, 224] width 28 height 7
click at [163, 225] on h5 "Update" at bounding box center [157, 224] width 28 height 7
click at [161, 226] on h5 "Update" at bounding box center [157, 224] width 28 height 7
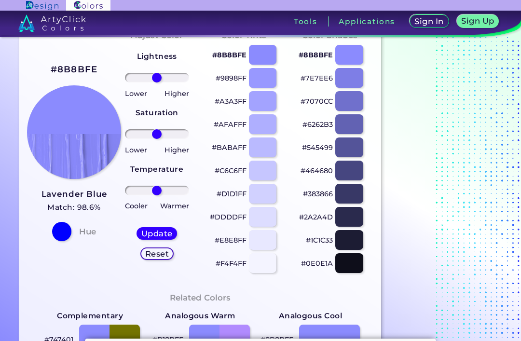
scroll to position [53, 0]
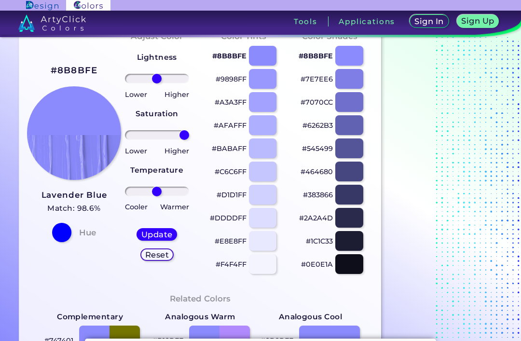
click at [164, 235] on h5 "Update" at bounding box center [157, 234] width 28 height 7
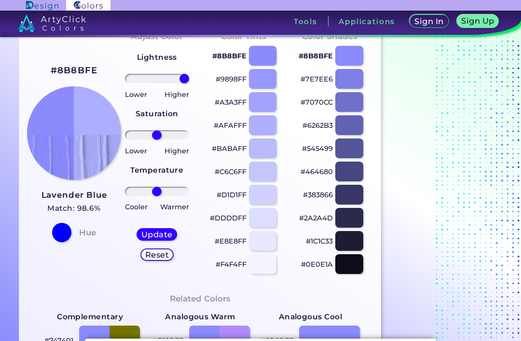
click at [162, 235] on h5 "Update" at bounding box center [157, 234] width 28 height 7
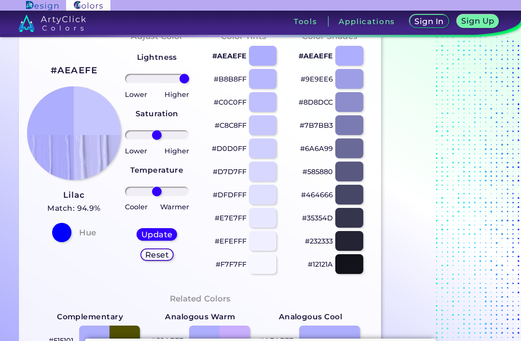
click at [161, 235] on h5 "Update" at bounding box center [157, 234] width 28 height 7
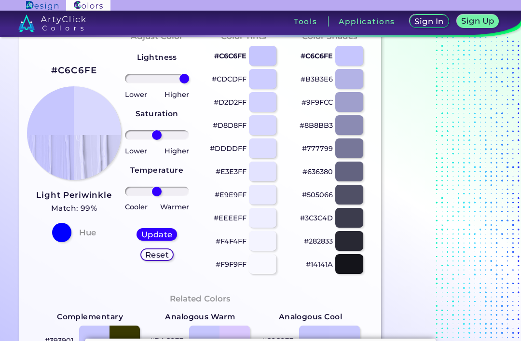
click at [160, 231] on h5 "Update" at bounding box center [157, 234] width 28 height 7
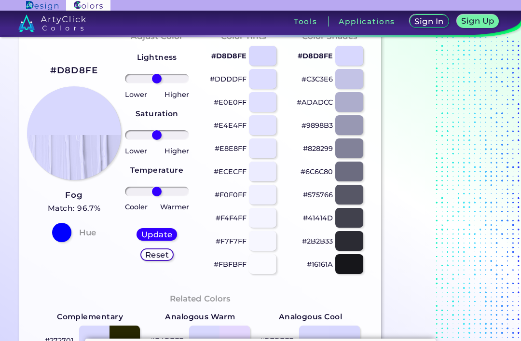
scroll to position [54, 0]
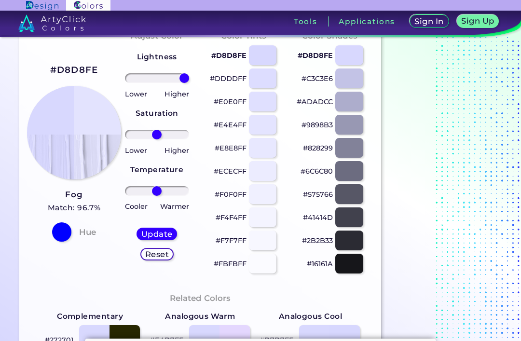
click at [167, 233] on h5 "Update" at bounding box center [157, 234] width 28 height 7
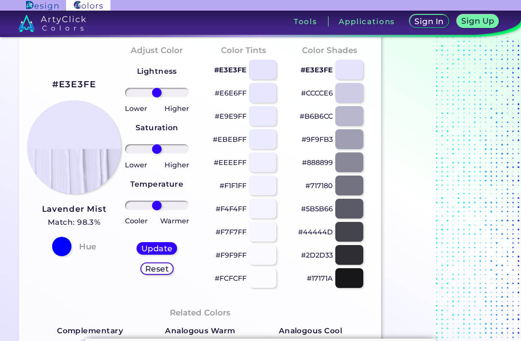
scroll to position [38, 0]
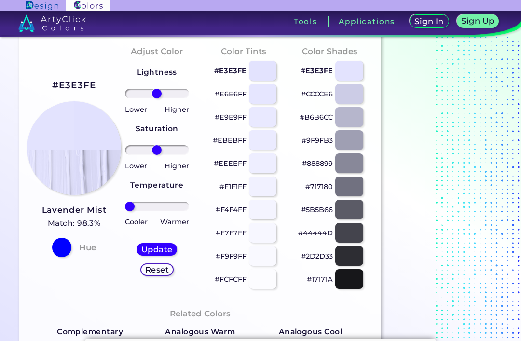
click at [158, 250] on h5 "Update" at bounding box center [157, 249] width 28 height 7
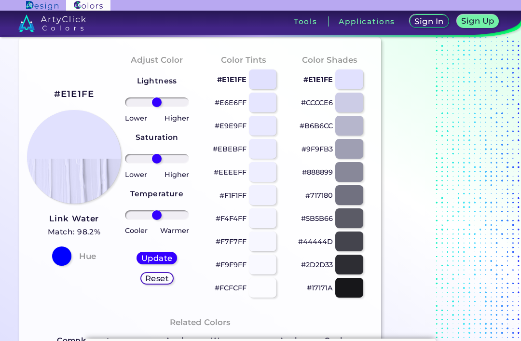
scroll to position [29, 0]
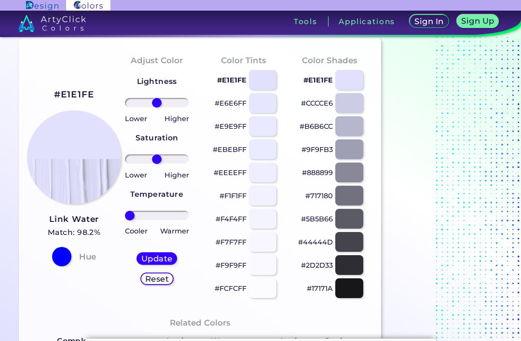
click at [157, 253] on div "Update" at bounding box center [156, 259] width 37 height 12
click at [152, 258] on h5 "Update" at bounding box center [157, 258] width 28 height 7
click at [153, 260] on h5 "Update" at bounding box center [157, 258] width 28 height 7
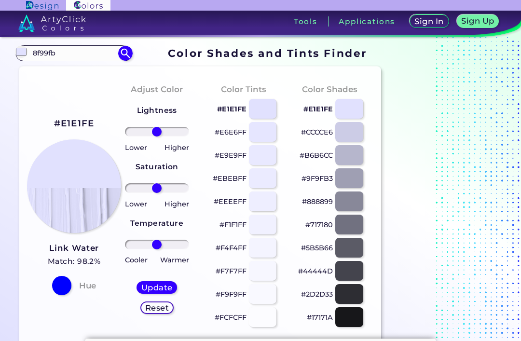
scroll to position [0, 0]
click at [89, 58] on input "8f99fb" at bounding box center [74, 53] width 90 height 13
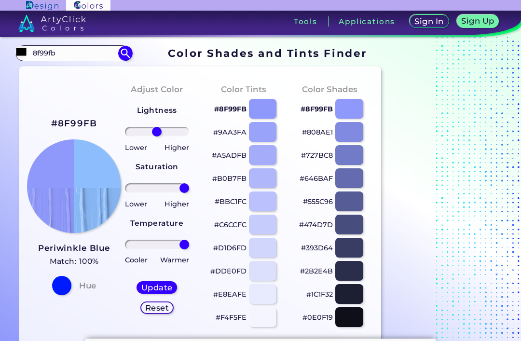
click at [87, 59] on input "8f99fb" at bounding box center [74, 53] width 90 height 13
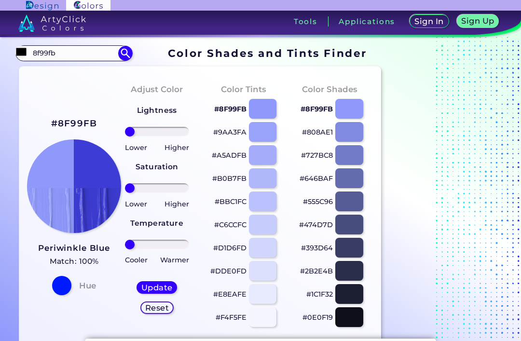
click at [153, 288] on h5 "Update" at bounding box center [157, 287] width 28 height 7
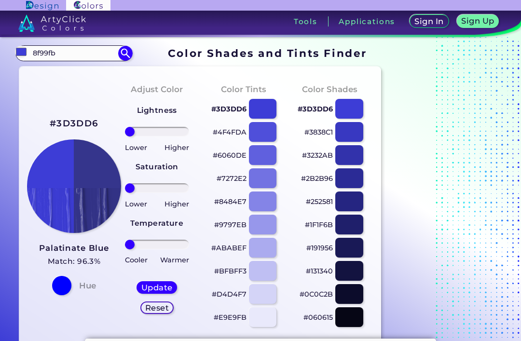
click at [153, 293] on div "Update" at bounding box center [156, 288] width 37 height 12
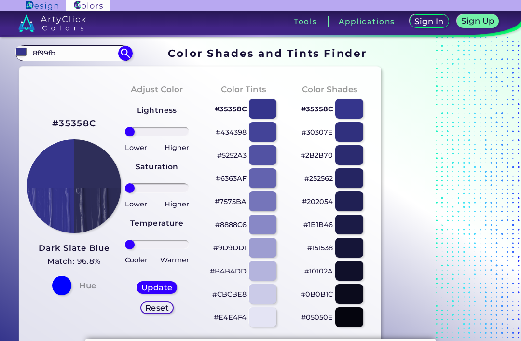
click at [150, 289] on h5 "Update" at bounding box center [157, 287] width 28 height 7
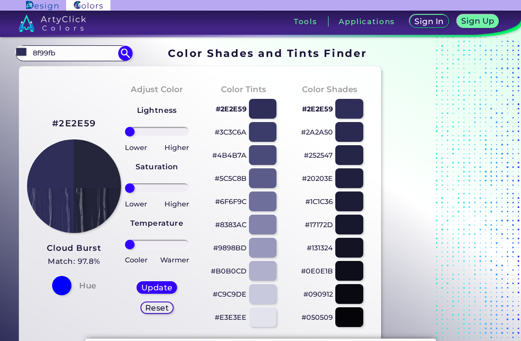
click at [150, 289] on h5 "Update" at bounding box center [157, 287] width 28 height 7
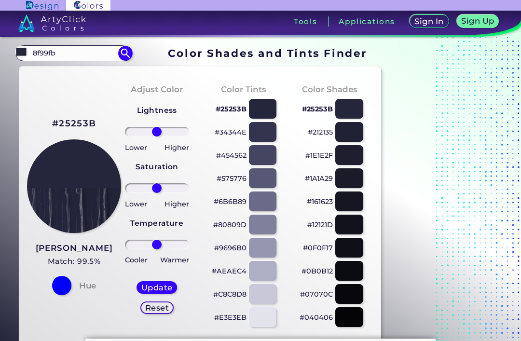
click at [77, 51] on input "8f99fb" at bounding box center [74, 53] width 90 height 13
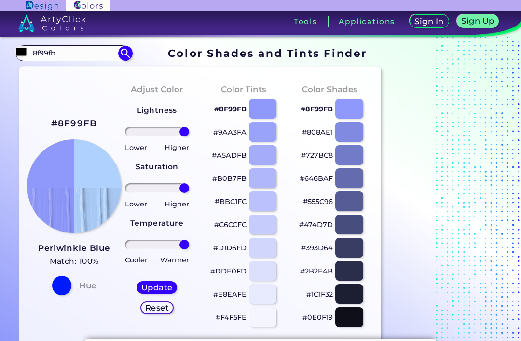
click at [158, 290] on h5 "Update" at bounding box center [157, 287] width 28 height 7
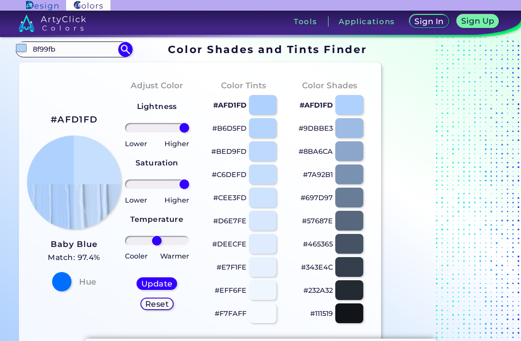
scroll to position [5, 0]
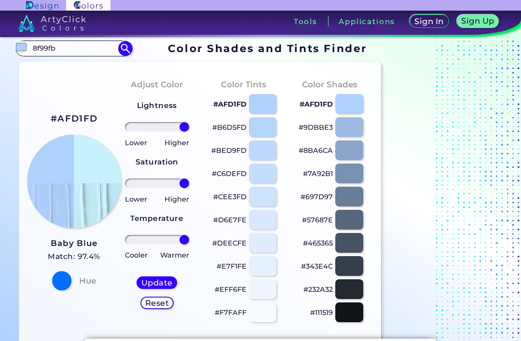
click at [166, 284] on h5 "Update" at bounding box center [157, 282] width 28 height 7
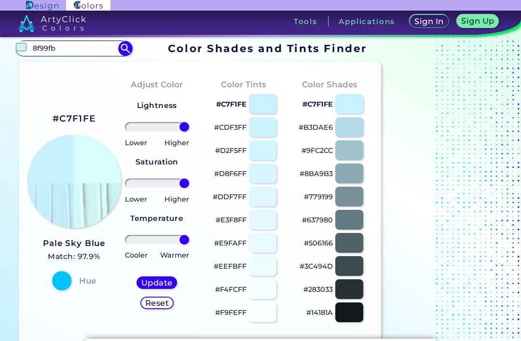
click at [163, 283] on h5 "Update" at bounding box center [156, 282] width 29 height 7
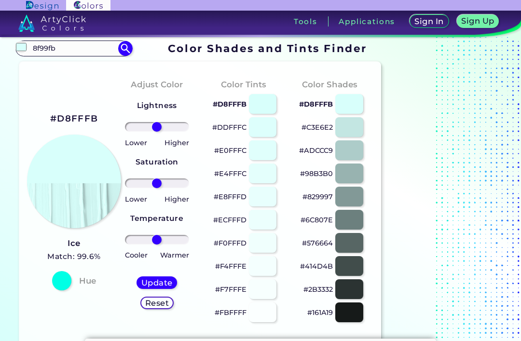
scroll to position [4, 0]
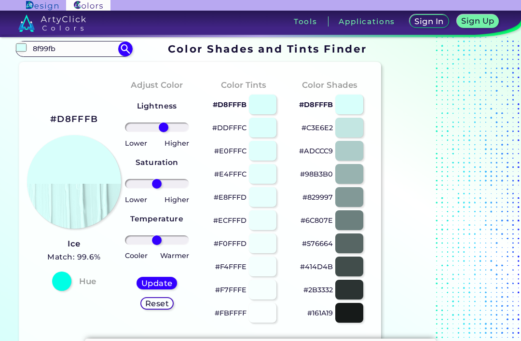
click at [164, 127] on input "range" at bounding box center [157, 128] width 64 height 10
click at [89, 46] on input "8f99fb" at bounding box center [74, 48] width 90 height 13
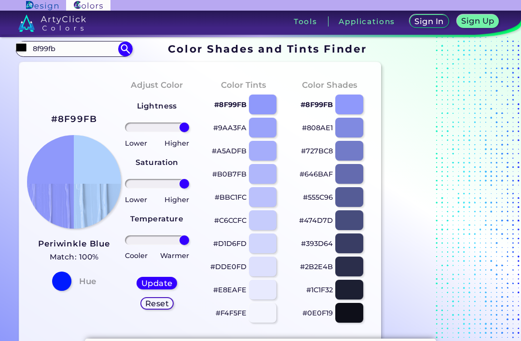
click at [164, 283] on h5 "Update" at bounding box center [156, 282] width 29 height 7
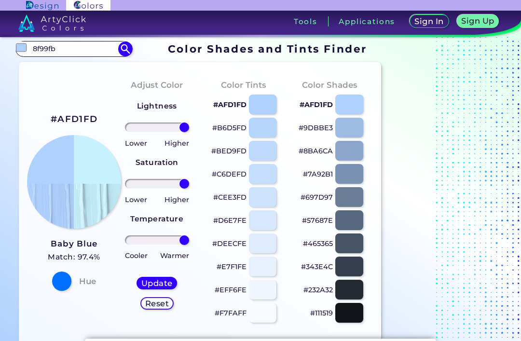
click at [167, 284] on h5 "Update" at bounding box center [157, 283] width 28 height 7
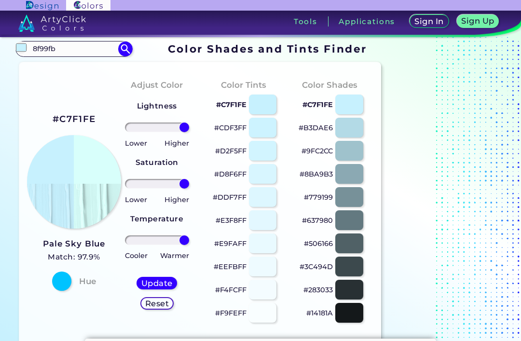
click at [164, 284] on h5 "Update" at bounding box center [156, 282] width 29 height 7
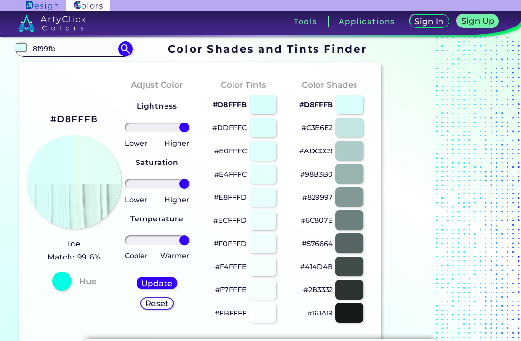
click at [163, 287] on h5 "Update" at bounding box center [157, 283] width 28 height 7
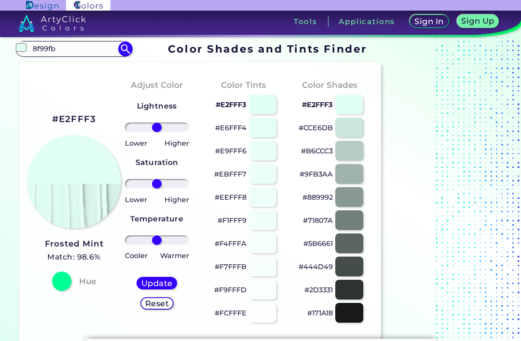
click at [78, 54] on input "8f99fb" at bounding box center [74, 48] width 90 height 13
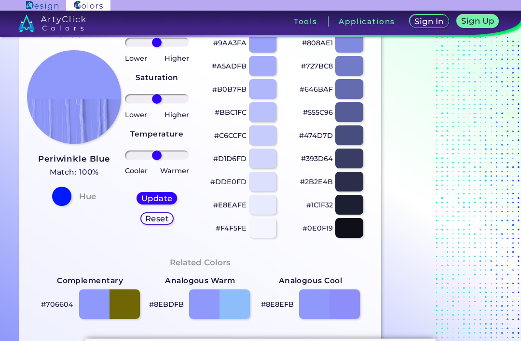
scroll to position [90, 0]
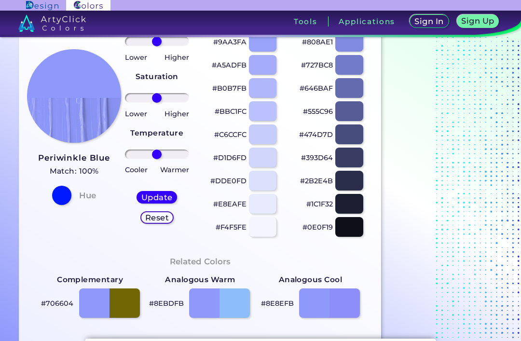
click at [358, 226] on div at bounding box center [348, 227] width 27 height 20
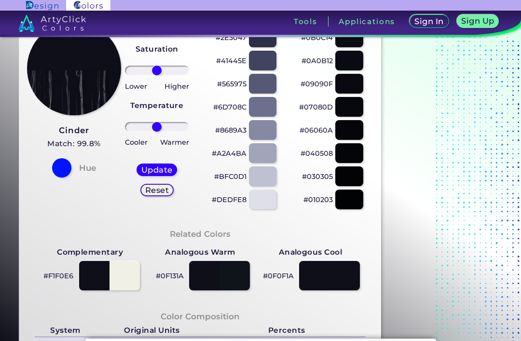
scroll to position [117, 0]
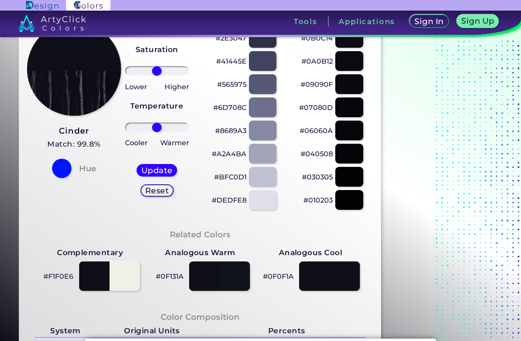
click at [356, 205] on div at bounding box center [348, 200] width 27 height 20
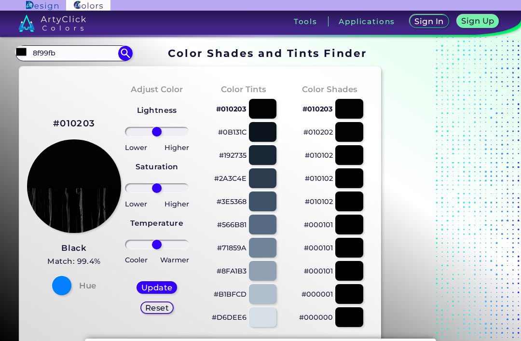
click at [74, 52] on input "8f99fb" at bounding box center [74, 53] width 90 height 13
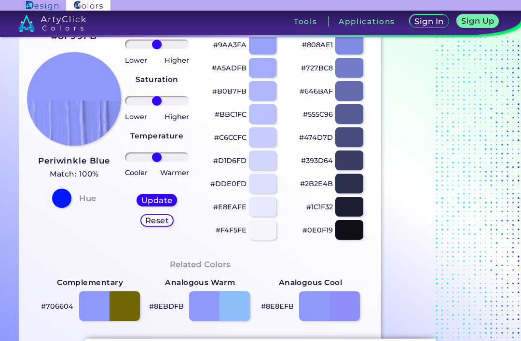
scroll to position [87, 0]
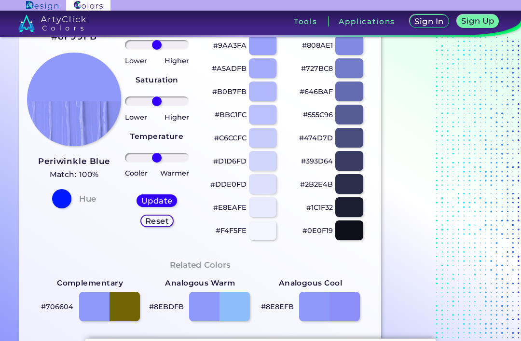
click at [349, 237] on div at bounding box center [348, 230] width 27 height 20
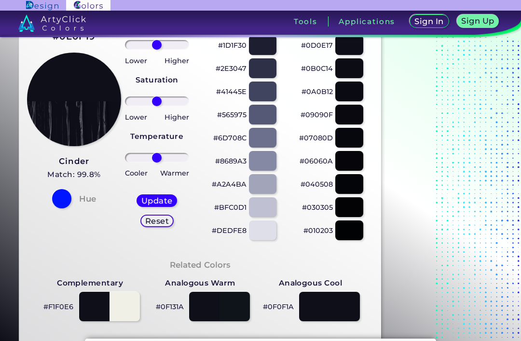
click at [349, 232] on div at bounding box center [348, 230] width 27 height 20
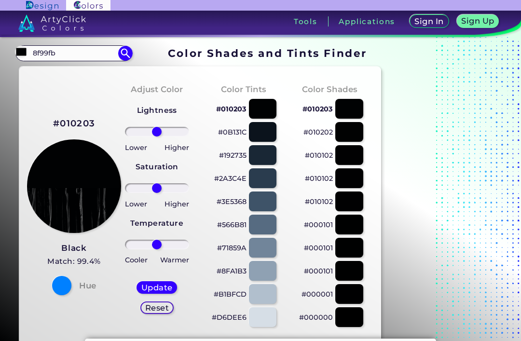
click at [85, 55] on input "8f99fb" at bounding box center [74, 53] width 90 height 13
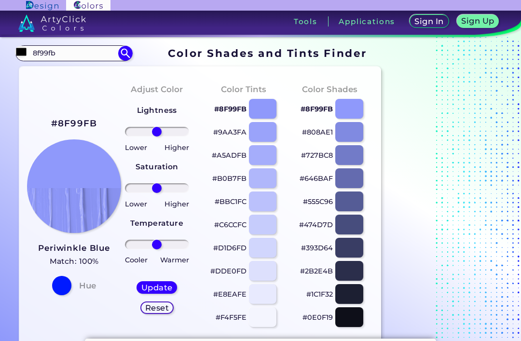
click at [355, 317] on div at bounding box center [348, 317] width 27 height 20
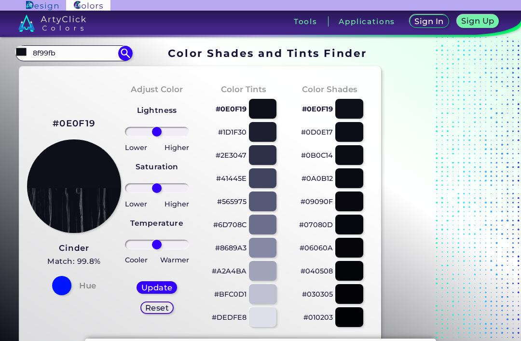
click at [74, 55] on input "8f99fb" at bounding box center [74, 53] width 90 height 13
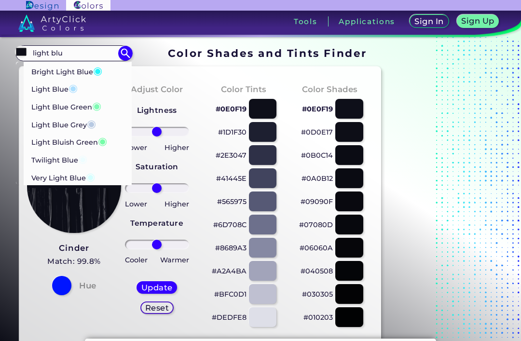
click at [73, 85] on span "◉" at bounding box center [72, 88] width 9 height 13
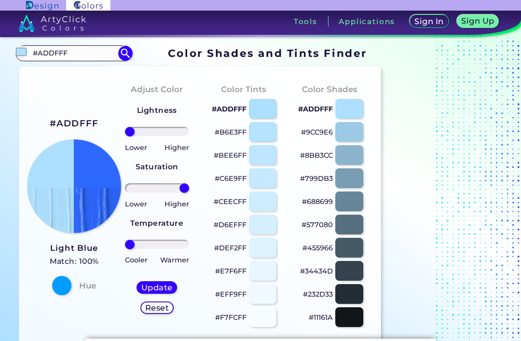
click at [82, 58] on input "#ADDFFF" at bounding box center [74, 53] width 90 height 13
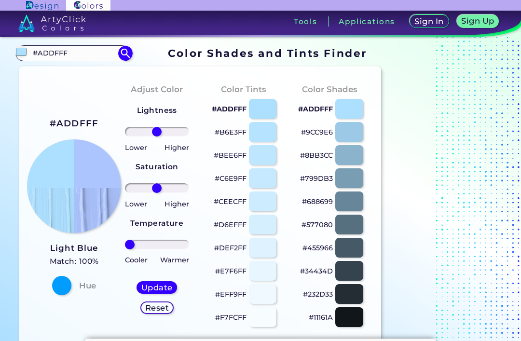
click at [164, 285] on h5 "Update" at bounding box center [157, 287] width 28 height 7
